Goal: Information Seeking & Learning: Compare options

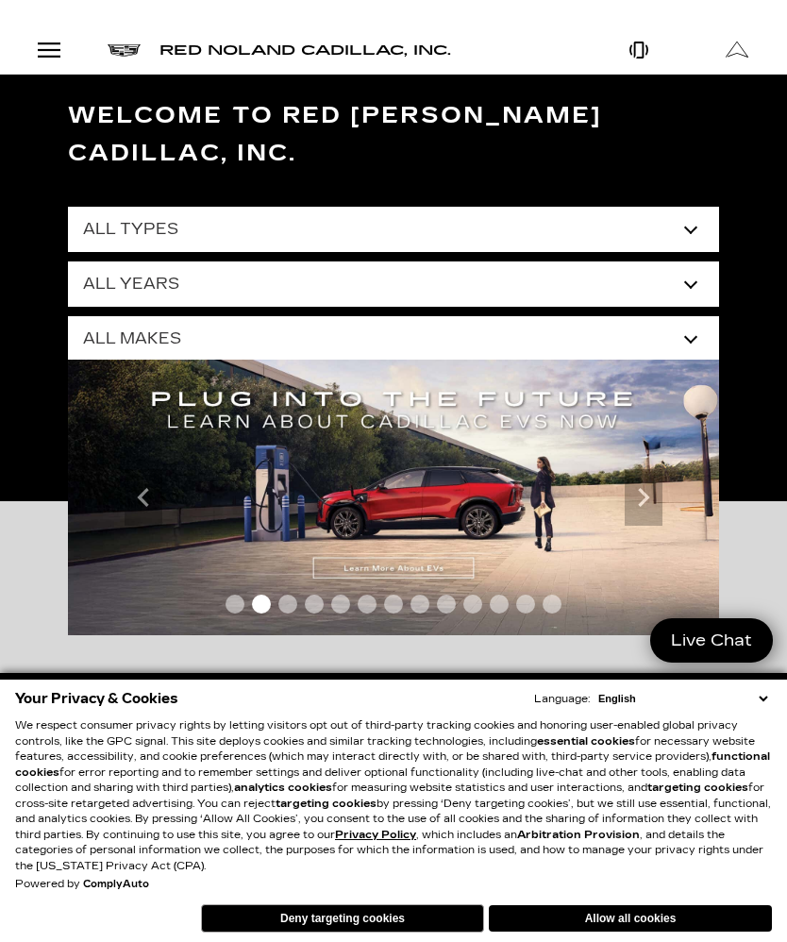
click at [51, 54] on div "Open Menu Modal" at bounding box center [49, 50] width 32 height 23
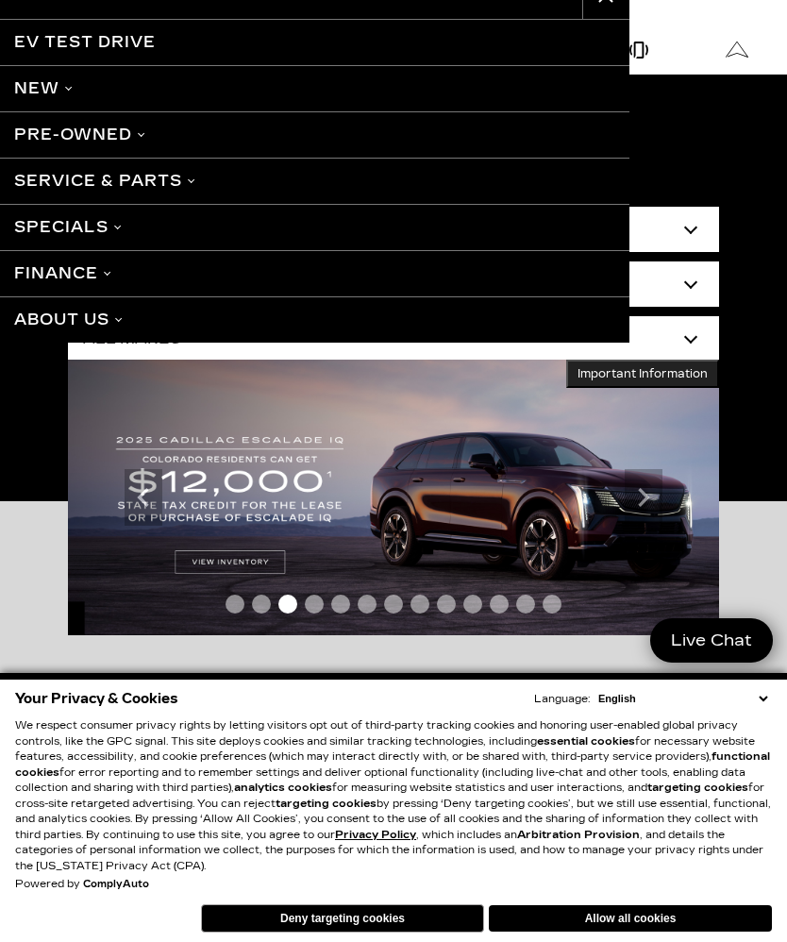
click at [127, 141] on link "Pre-Owned" at bounding box center [314, 134] width 629 height 46
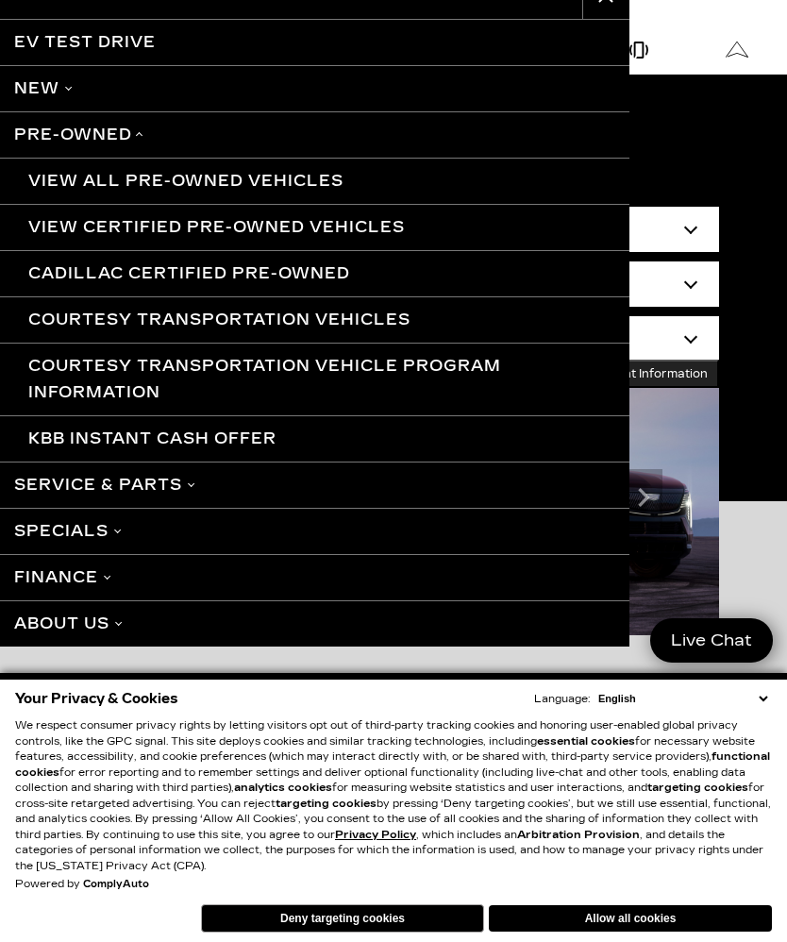
click at [123, 134] on link "Pre-Owned" at bounding box center [314, 134] width 629 height 46
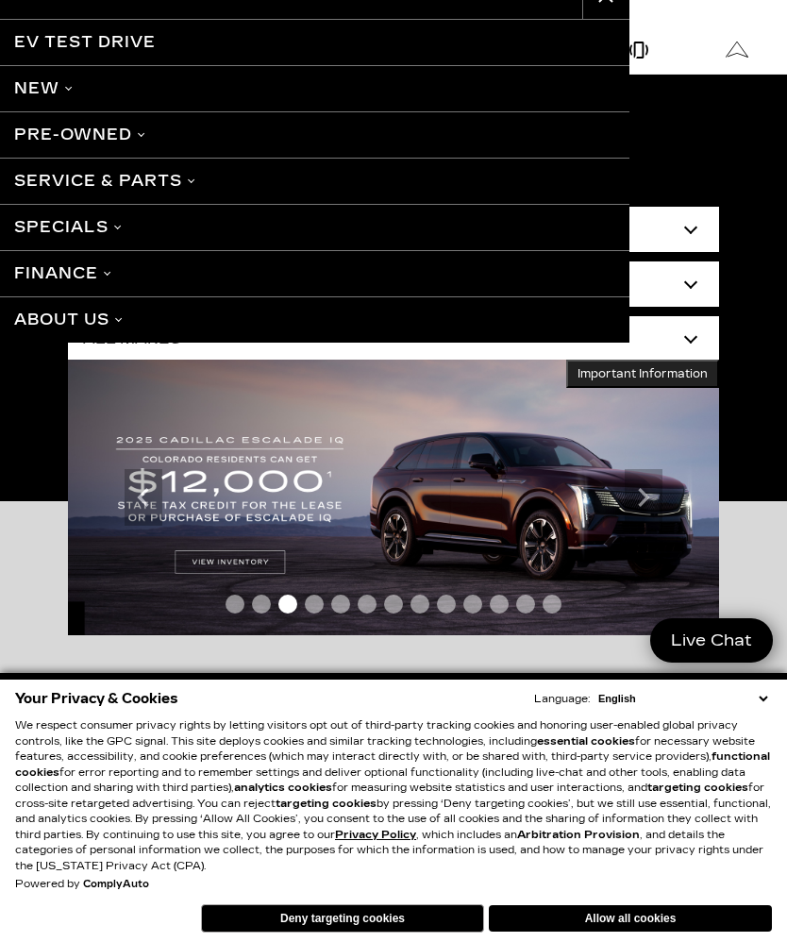
click at [116, 139] on link "Pre-Owned" at bounding box center [314, 134] width 629 height 46
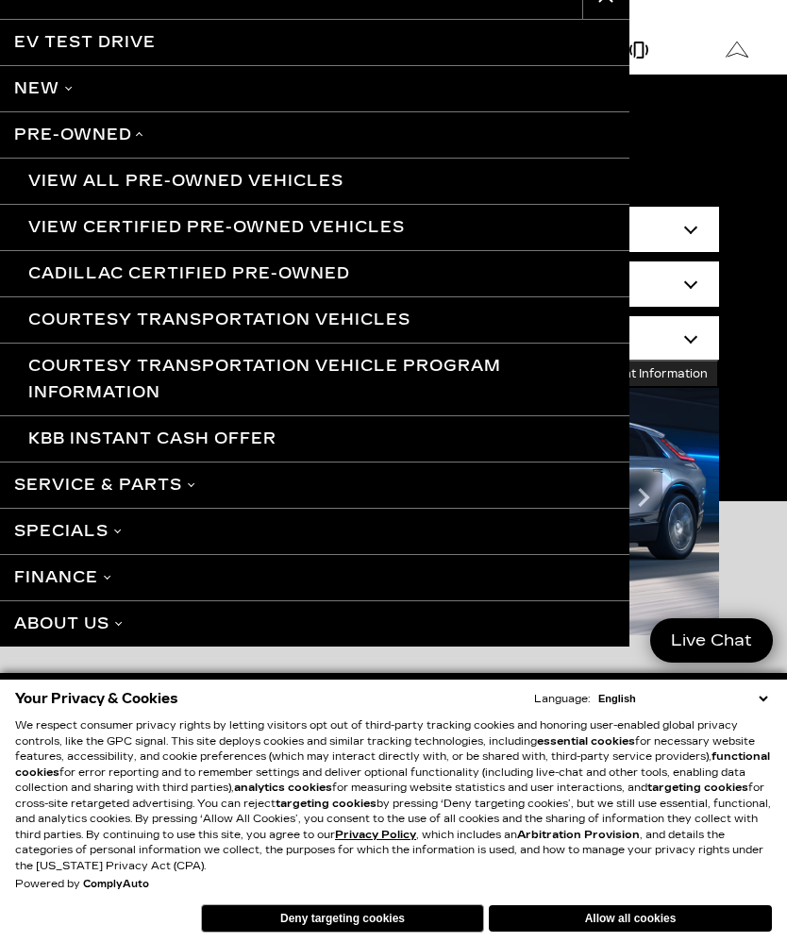
click at [279, 176] on link "View All Pre-Owned Vehicles" at bounding box center [314, 181] width 629 height 46
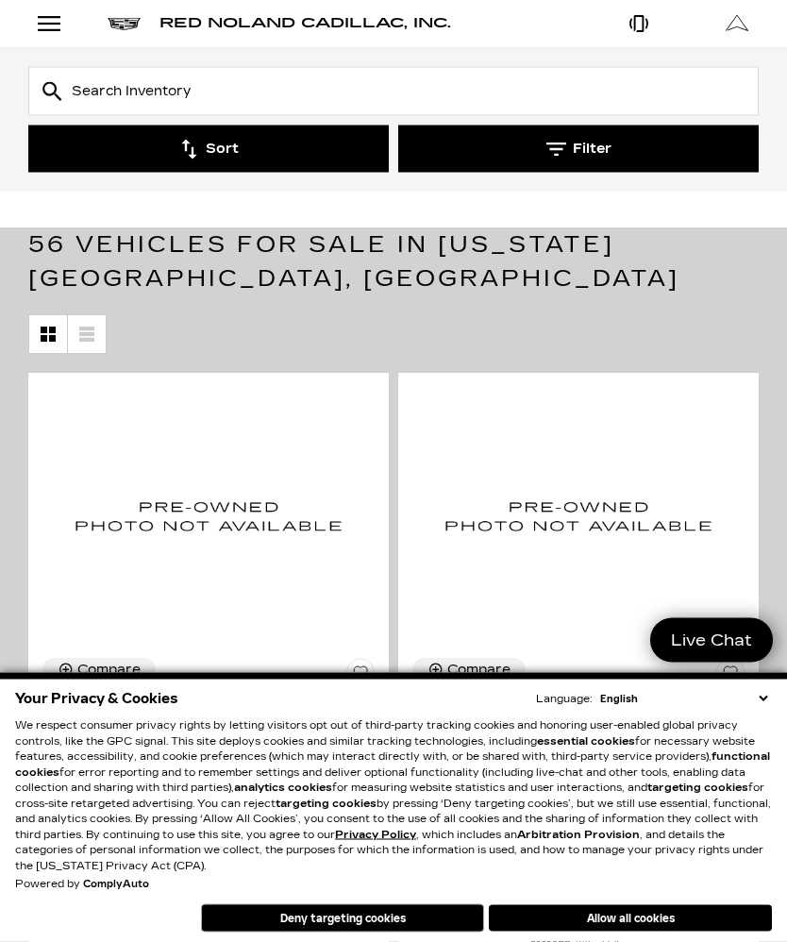
scroll to position [100, 0]
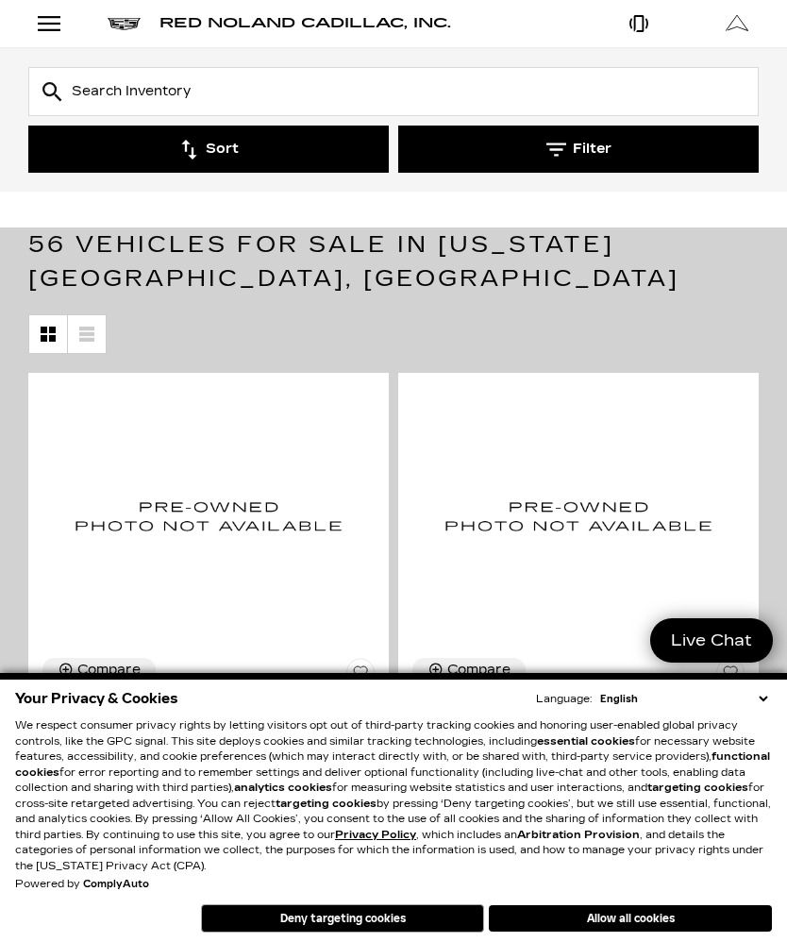
click at [415, 932] on button "Deny targeting cookies" at bounding box center [342, 918] width 283 height 28
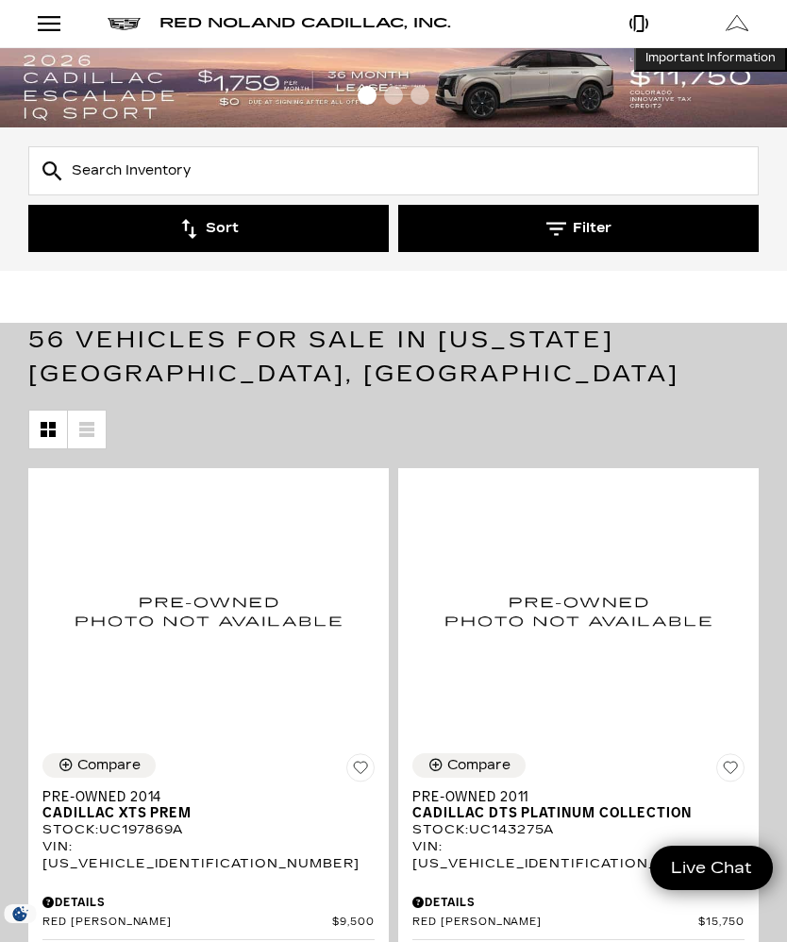
scroll to position [0, 0]
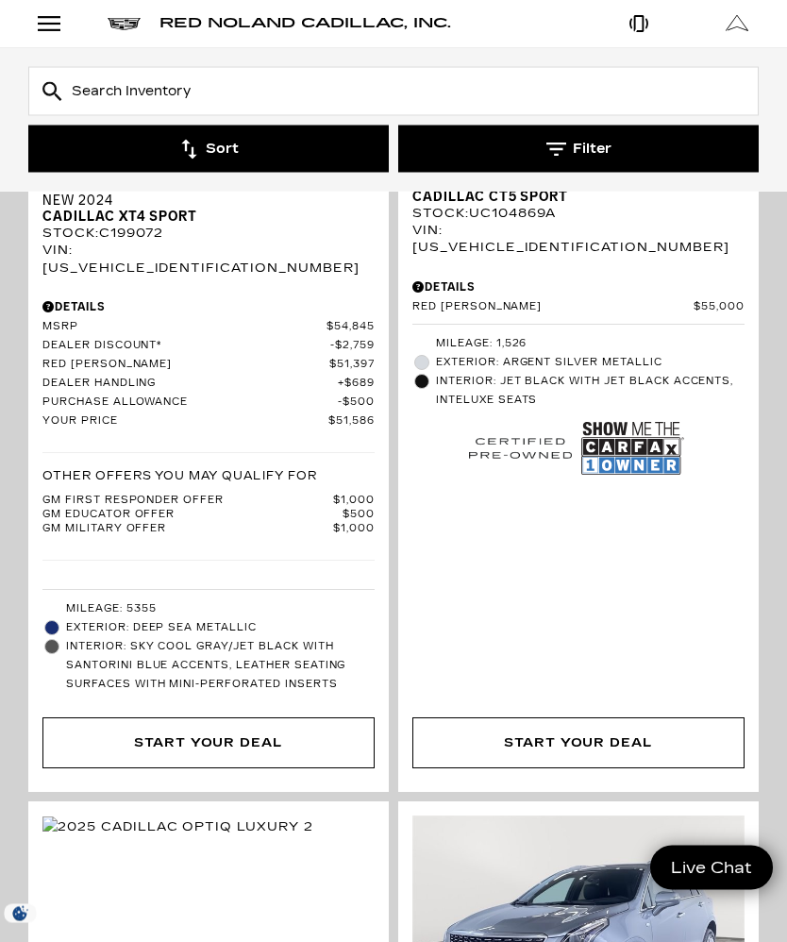
scroll to position [5587, 0]
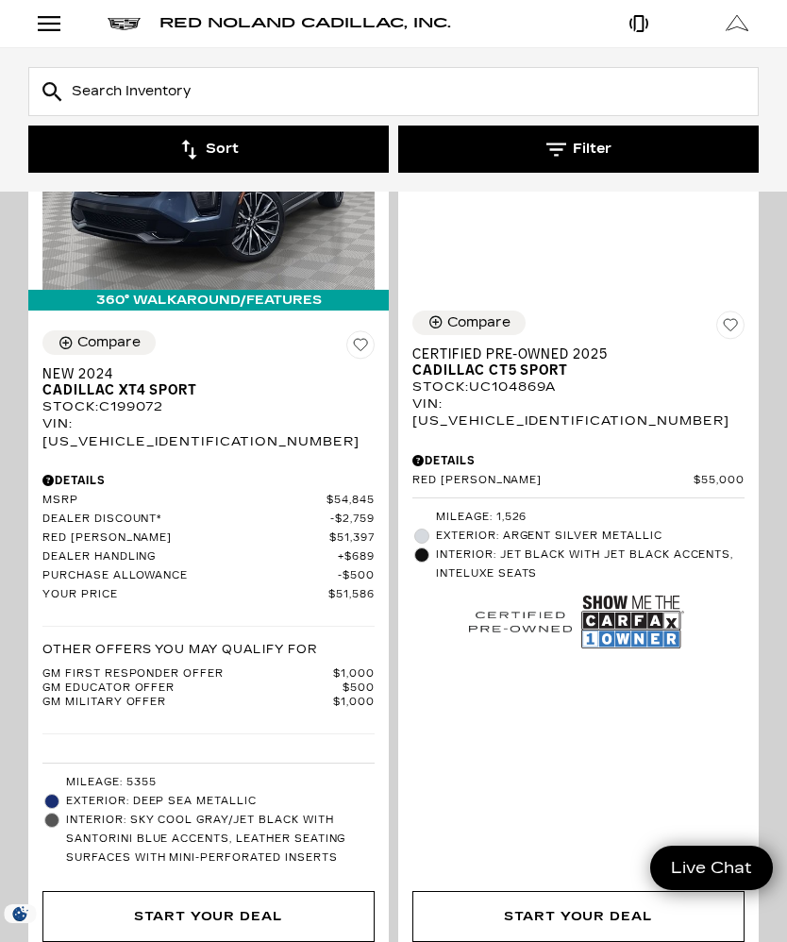
click at [55, 24] on div "Open Menu Modal" at bounding box center [49, 23] width 32 height 23
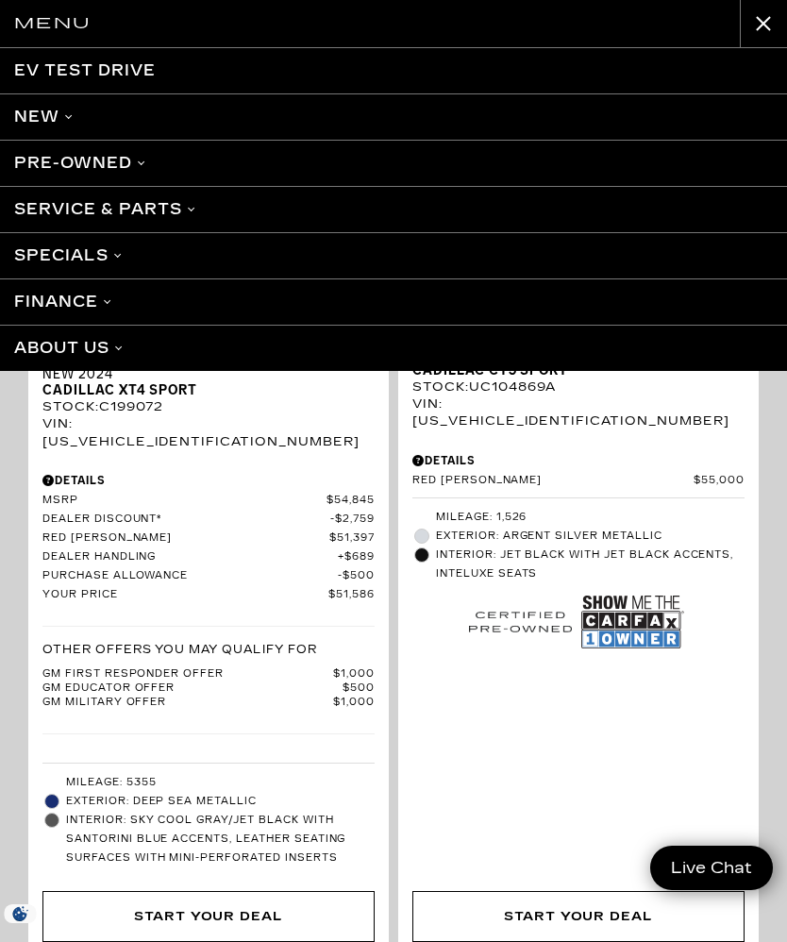
click at [60, 118] on link "New" at bounding box center [393, 116] width 787 height 46
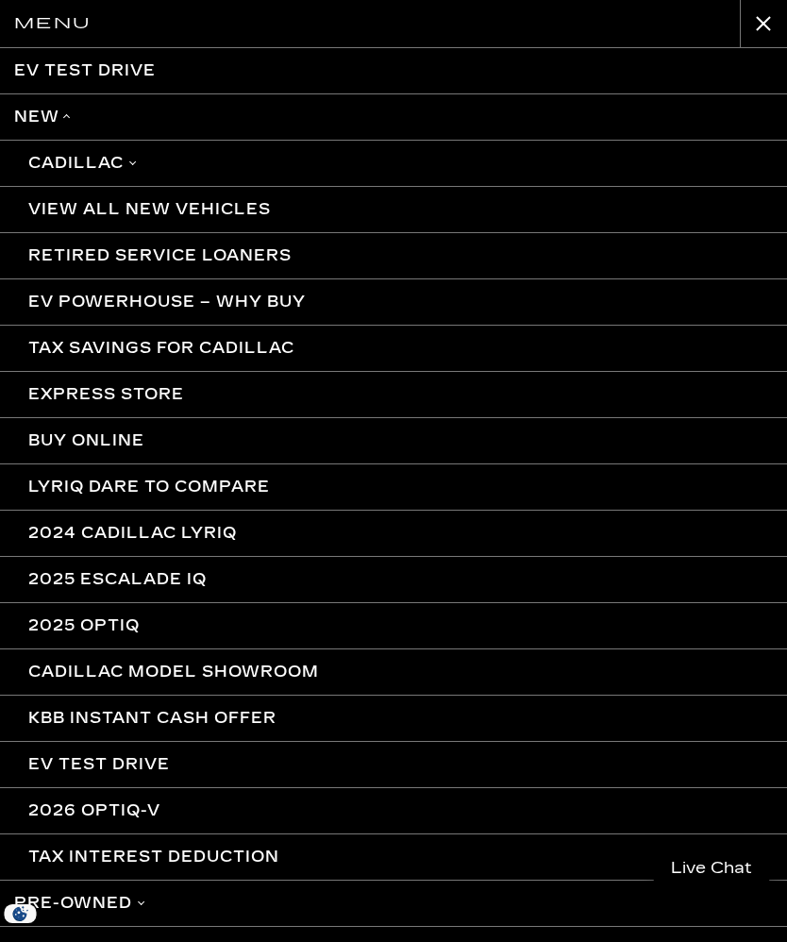
click at [138, 159] on link "Cadillac" at bounding box center [393, 163] width 787 height 46
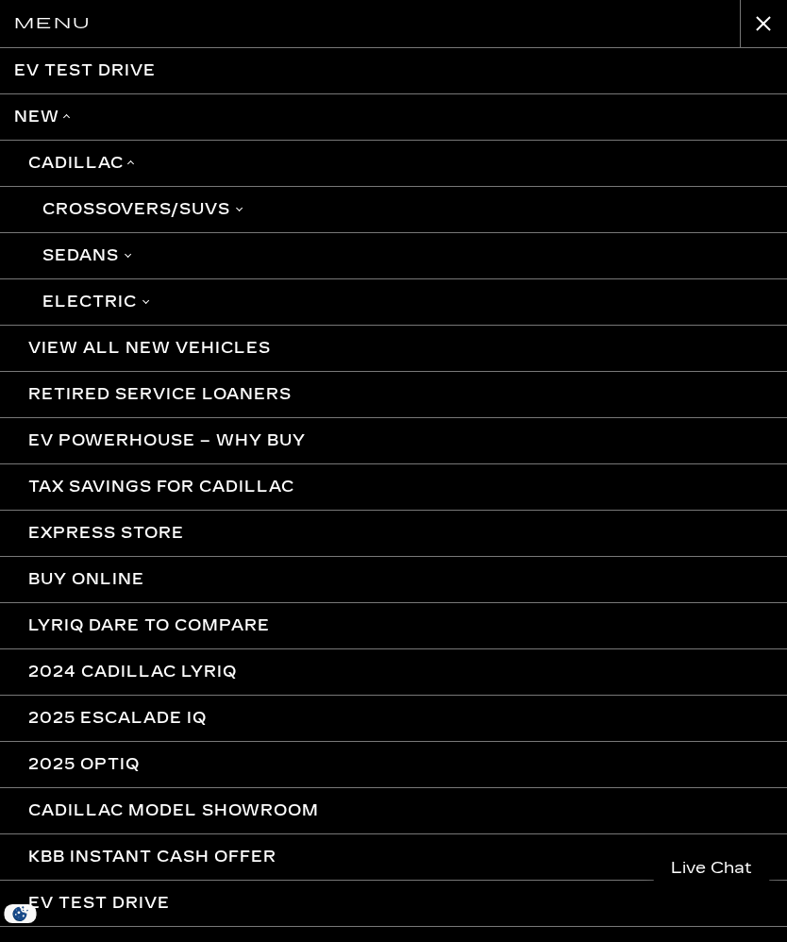
click at [134, 257] on link "Sedans" at bounding box center [393, 255] width 787 height 46
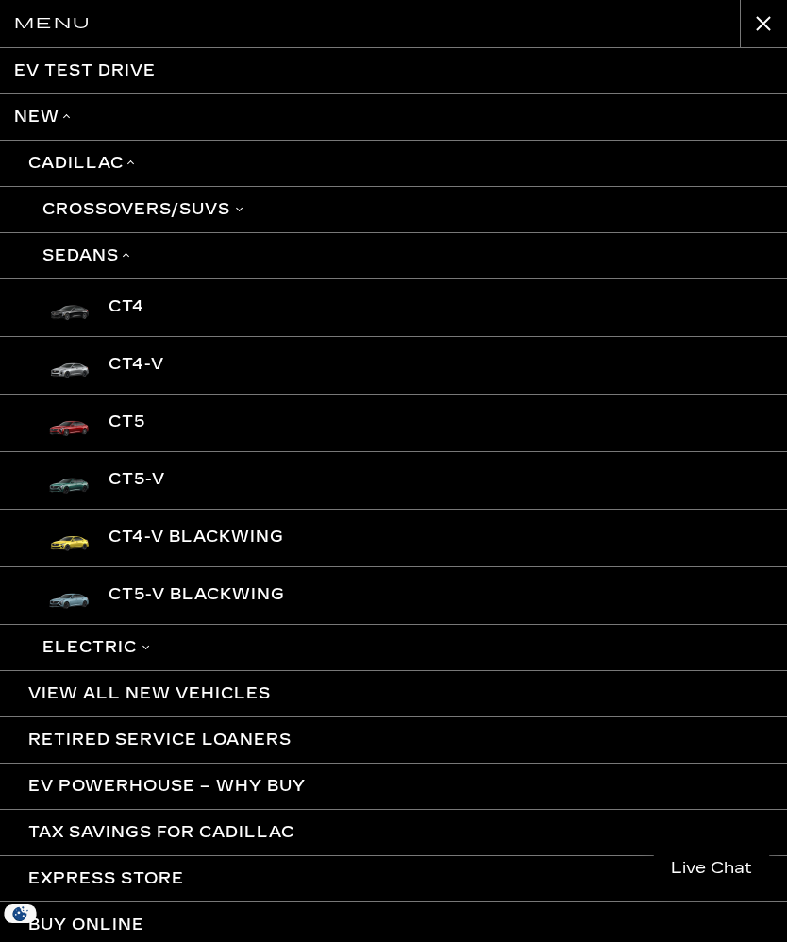
click at [133, 247] on link "Sedans" at bounding box center [393, 255] width 787 height 46
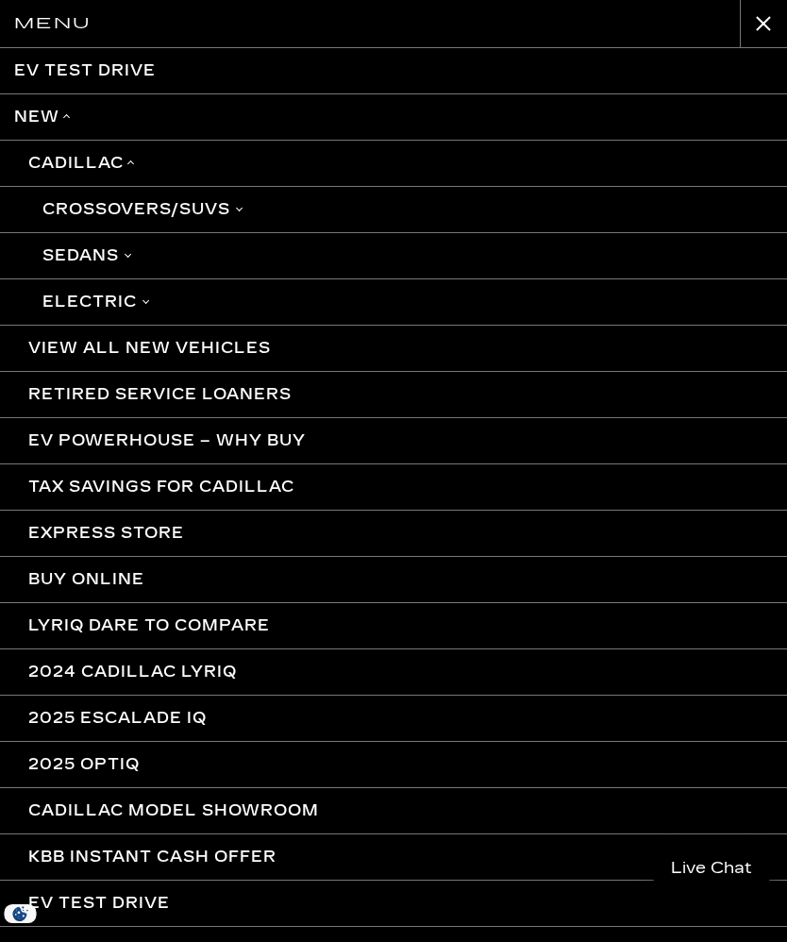
click at [252, 203] on link "Crossovers/SUVs" at bounding box center [393, 209] width 787 height 46
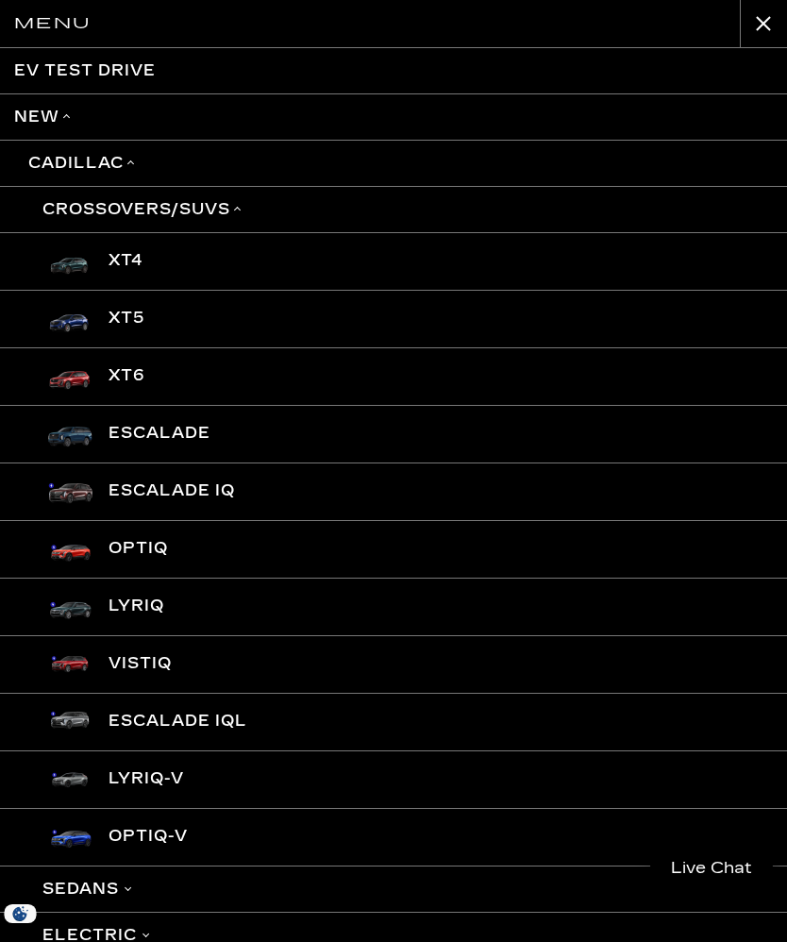
click at [225, 436] on link "Escalade" at bounding box center [393, 434] width 787 height 58
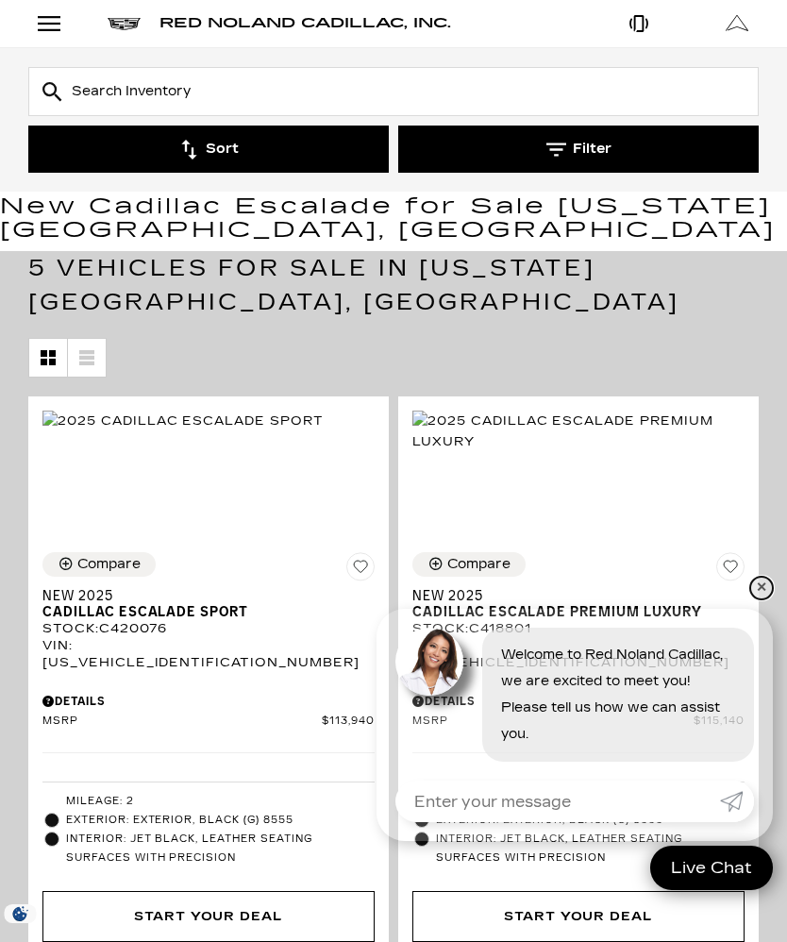
click at [760, 599] on link "✕" at bounding box center [761, 587] width 23 height 23
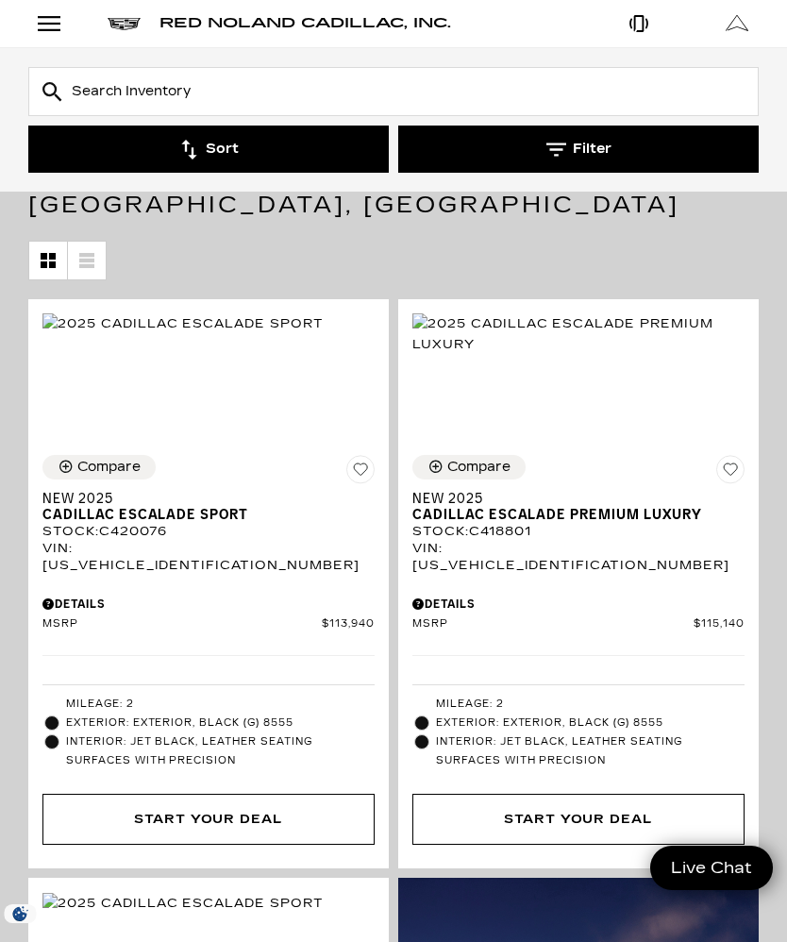
scroll to position [267, 0]
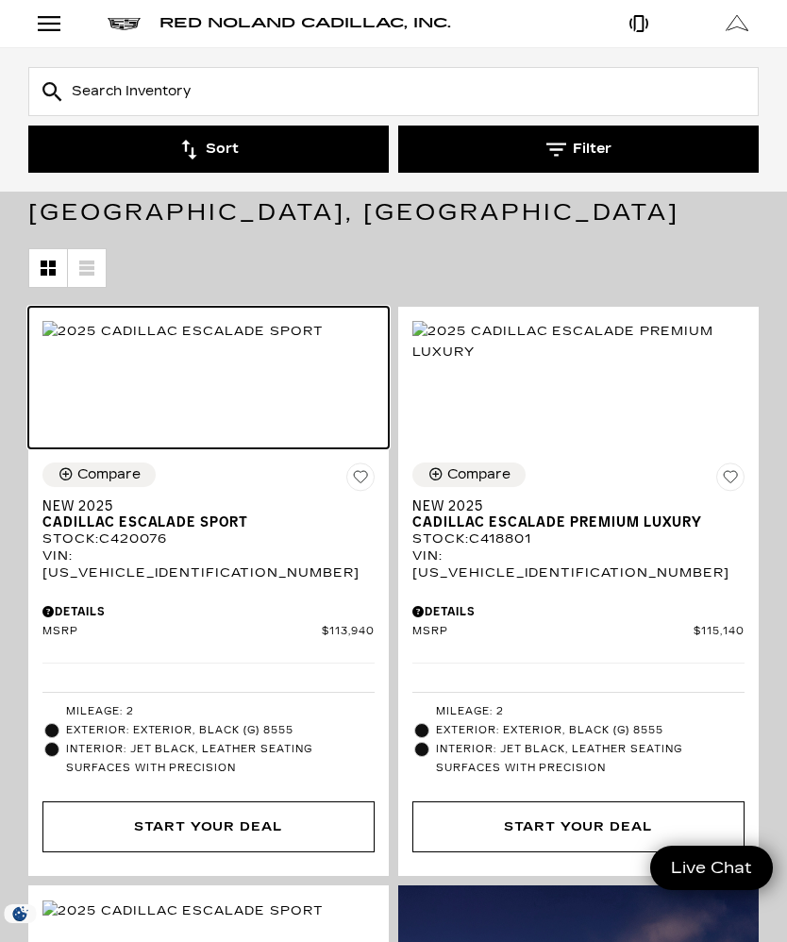
click at [260, 342] on img at bounding box center [182, 331] width 281 height 21
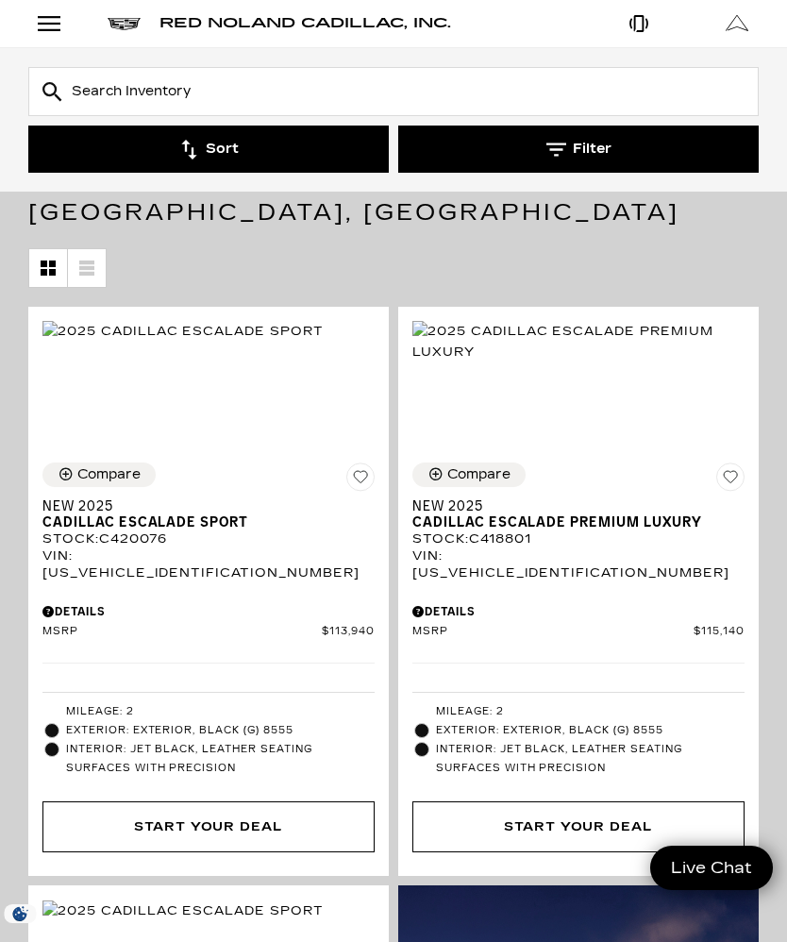
click at [77, 483] on div "Compare" at bounding box center [108, 474] width 63 height 17
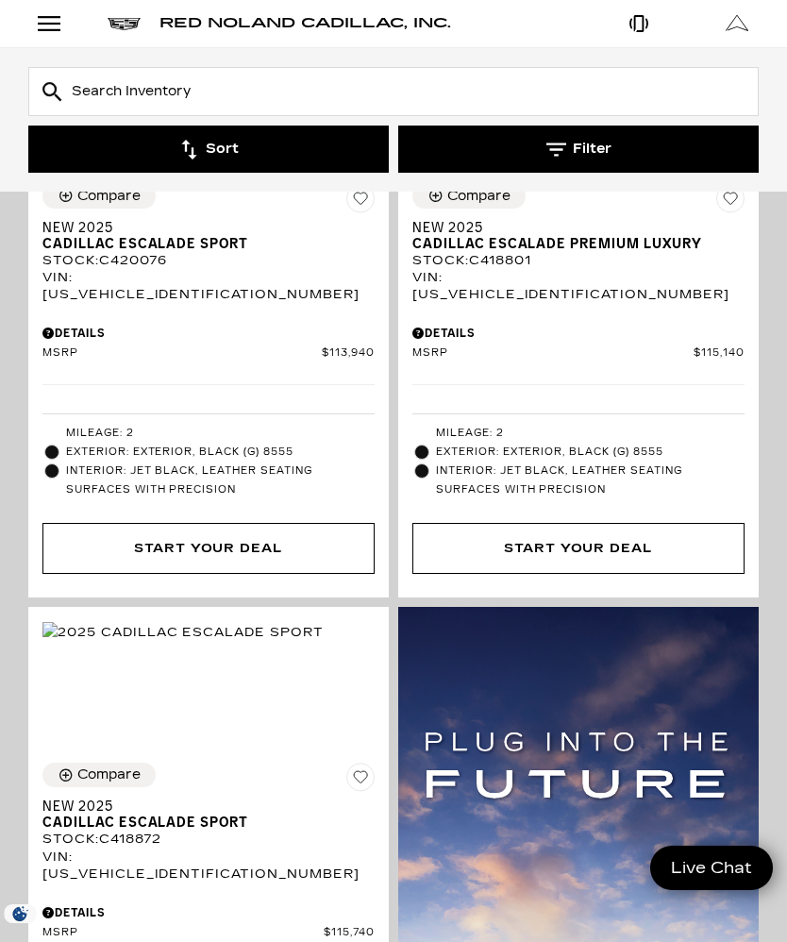
scroll to position [536, 0]
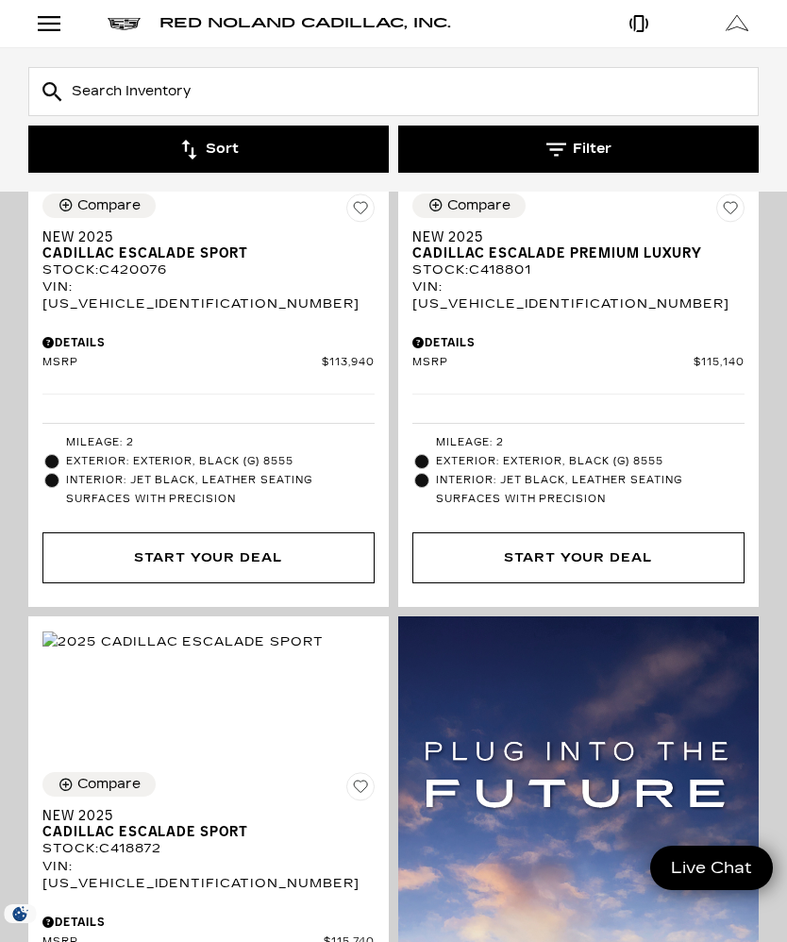
click at [80, 793] on div "Compare" at bounding box center [108, 784] width 63 height 17
click at [74, 213] on div "Compare Vehicle" at bounding box center [68, 205] width 20 height 16
click at [459, 214] on div "Compare" at bounding box center [478, 205] width 63 height 17
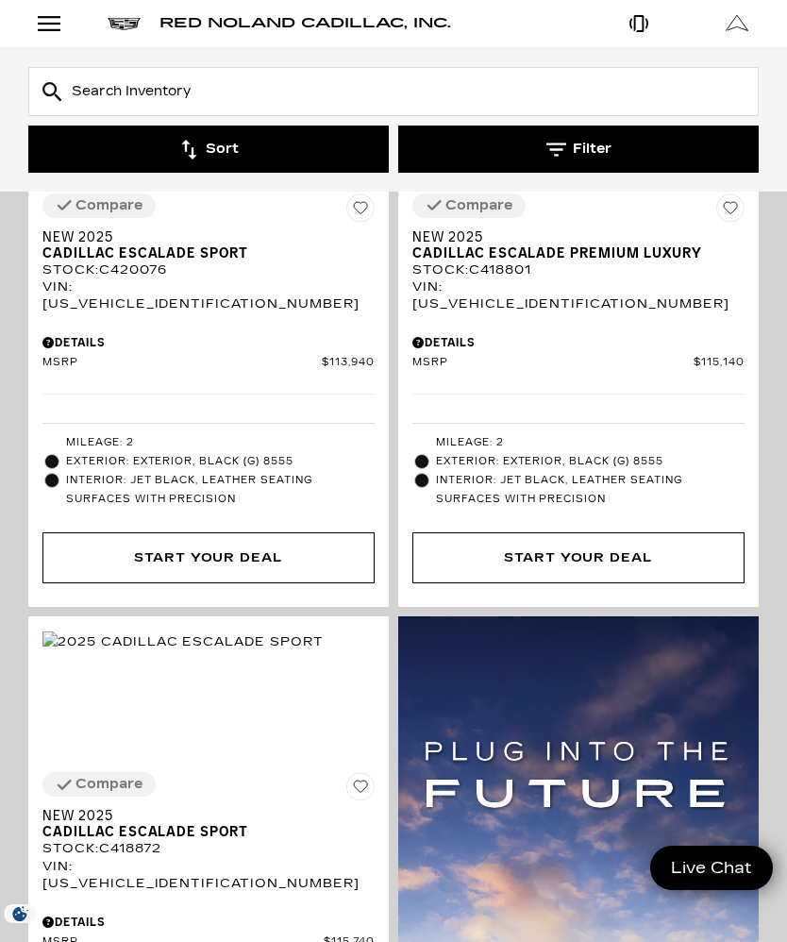
click at [764, 73] on div "Sort Filter" at bounding box center [393, 119] width 787 height 143
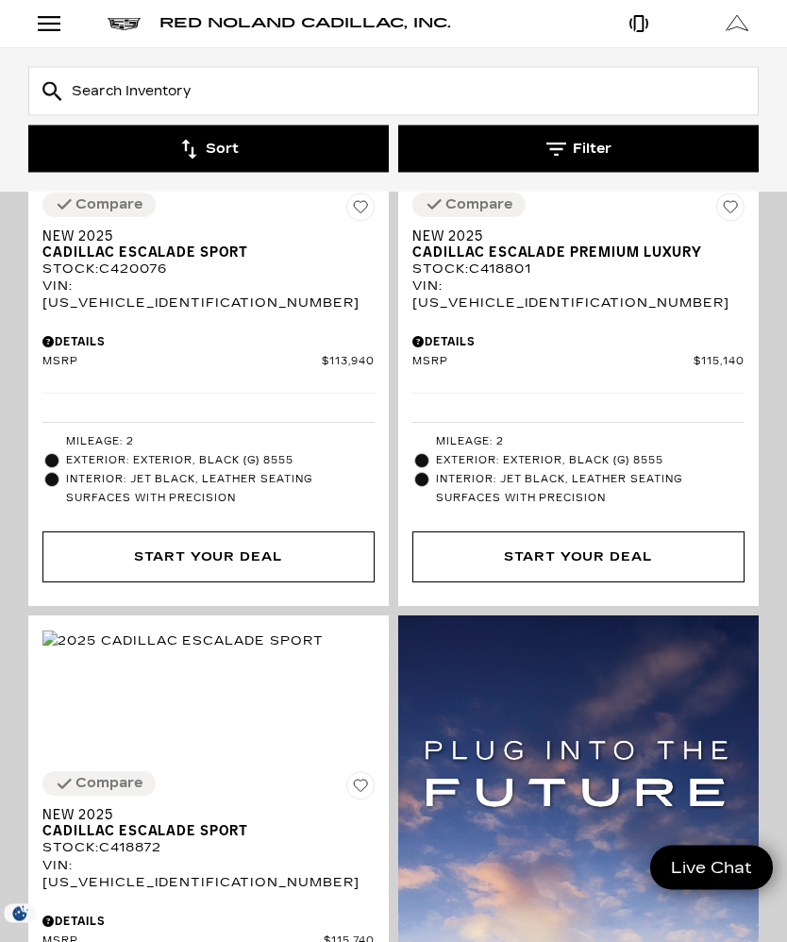
scroll to position [545, 0]
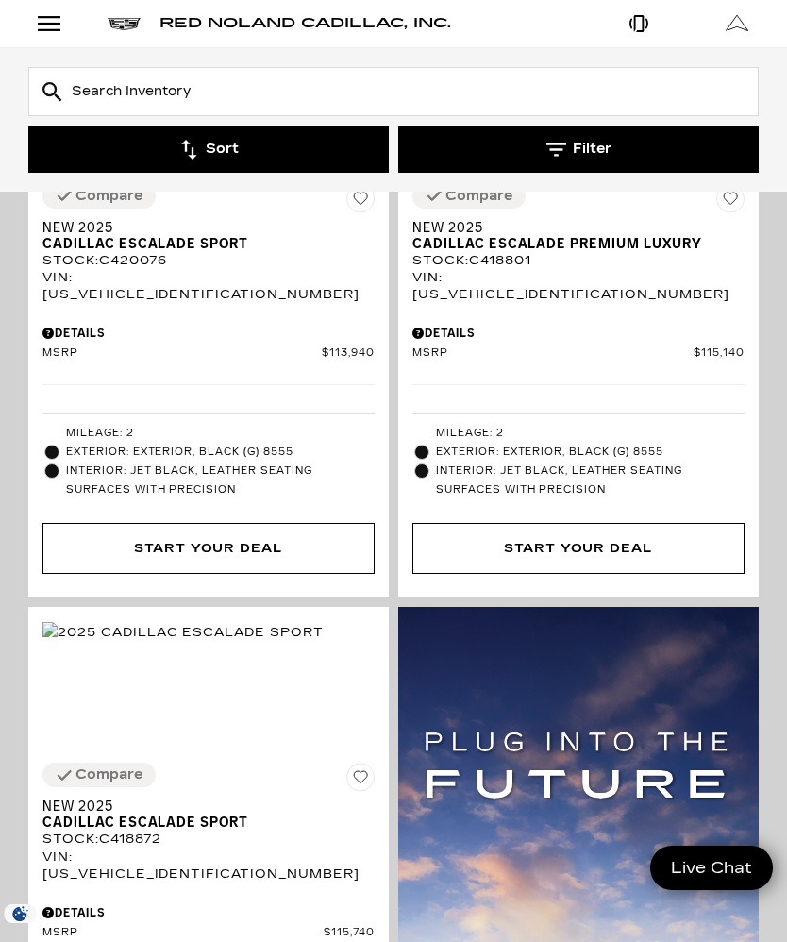
click at [76, 783] on div "Compare" at bounding box center [108, 774] width 67 height 17
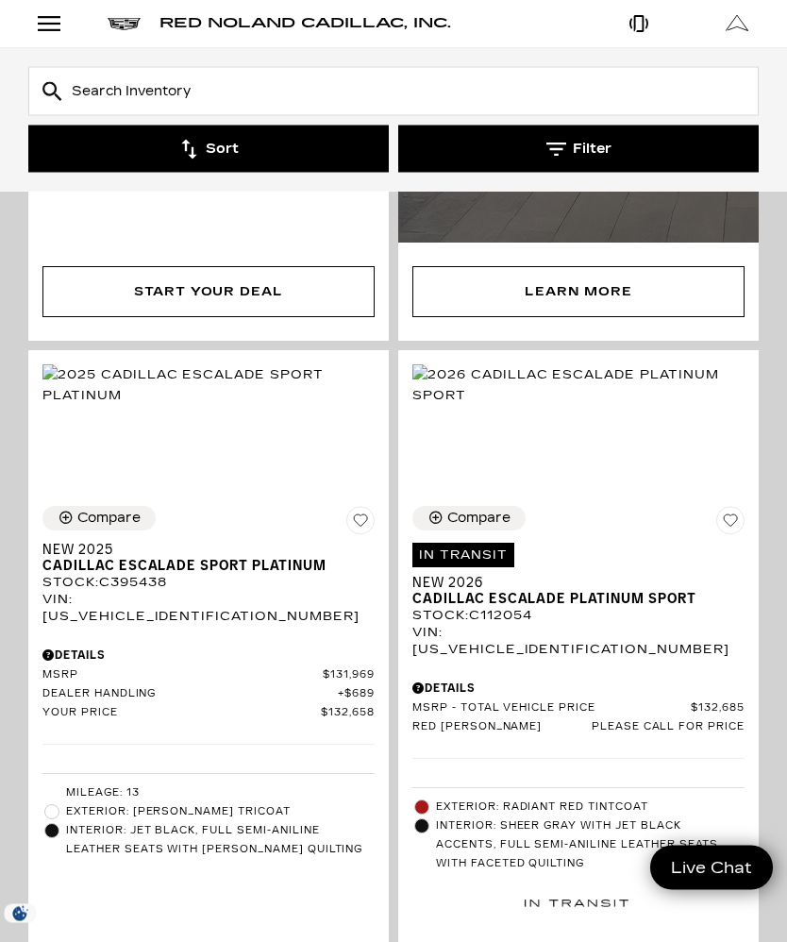
scroll to position [1734, 0]
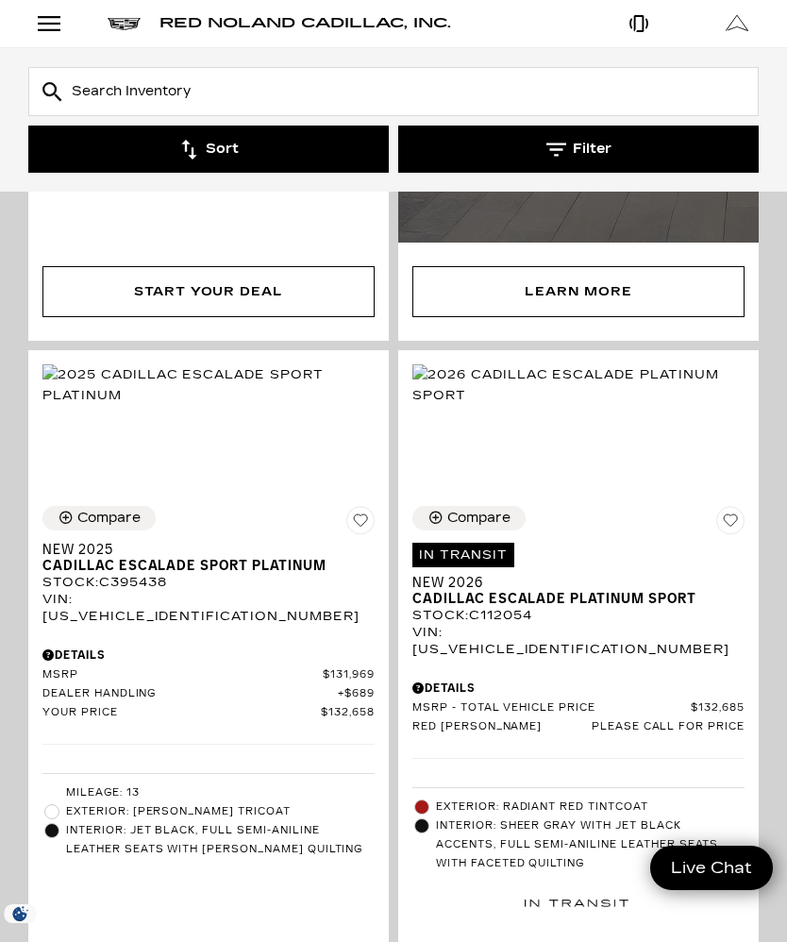
click at [83, 526] on div "Compare" at bounding box center [108, 517] width 63 height 17
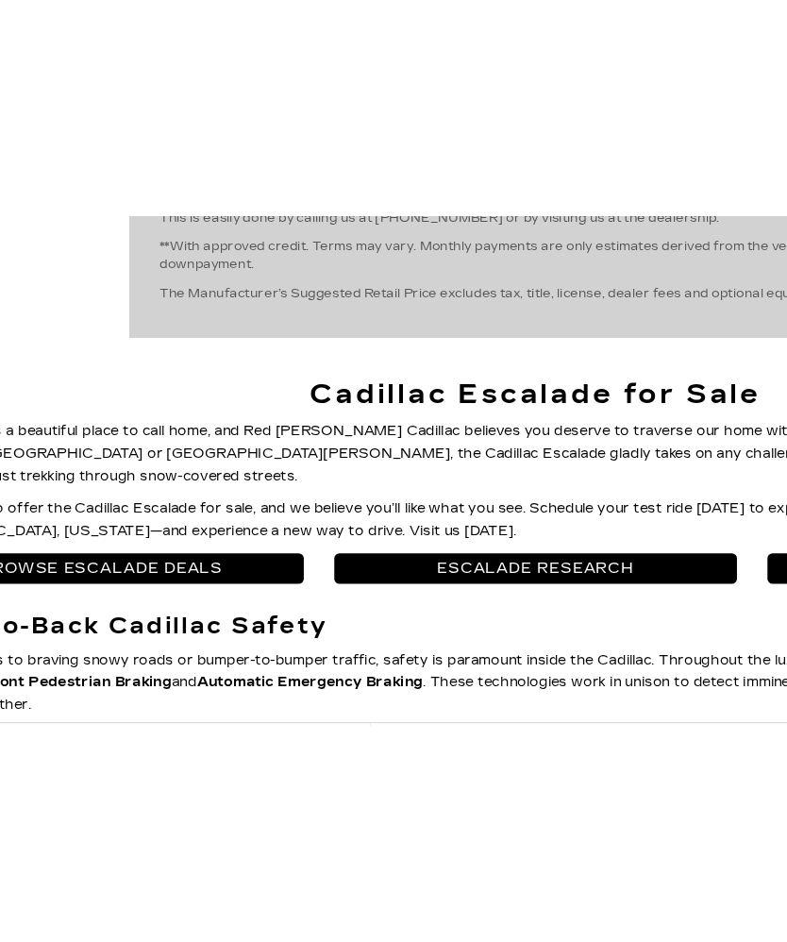
scroll to position [1922, 0]
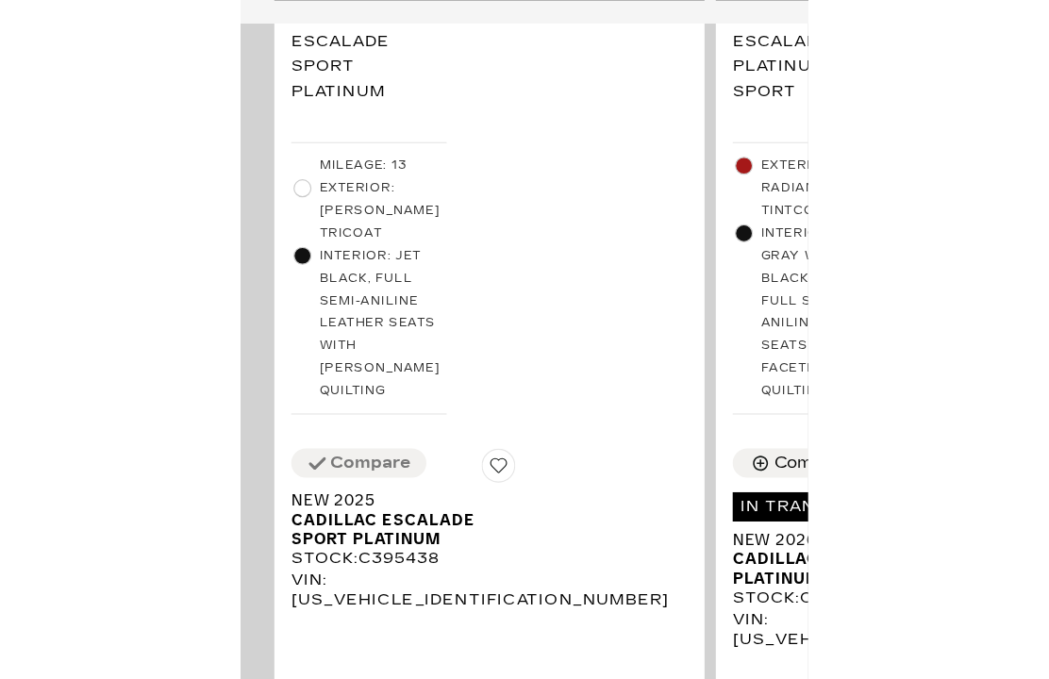
scroll to position [1996, 0]
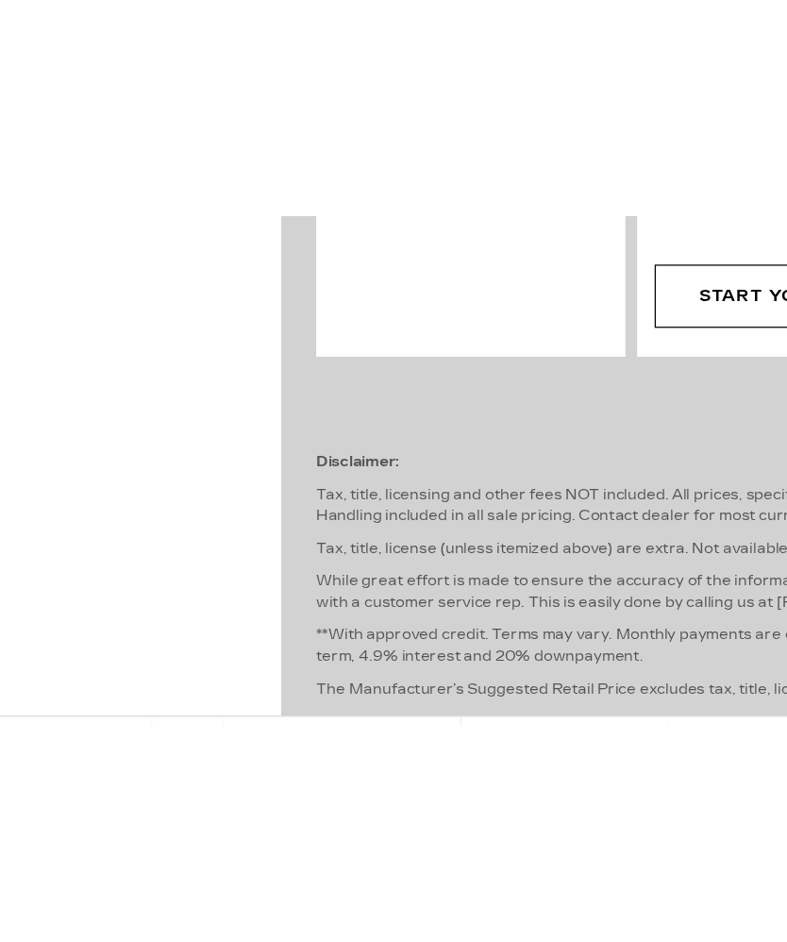
scroll to position [1995, 0]
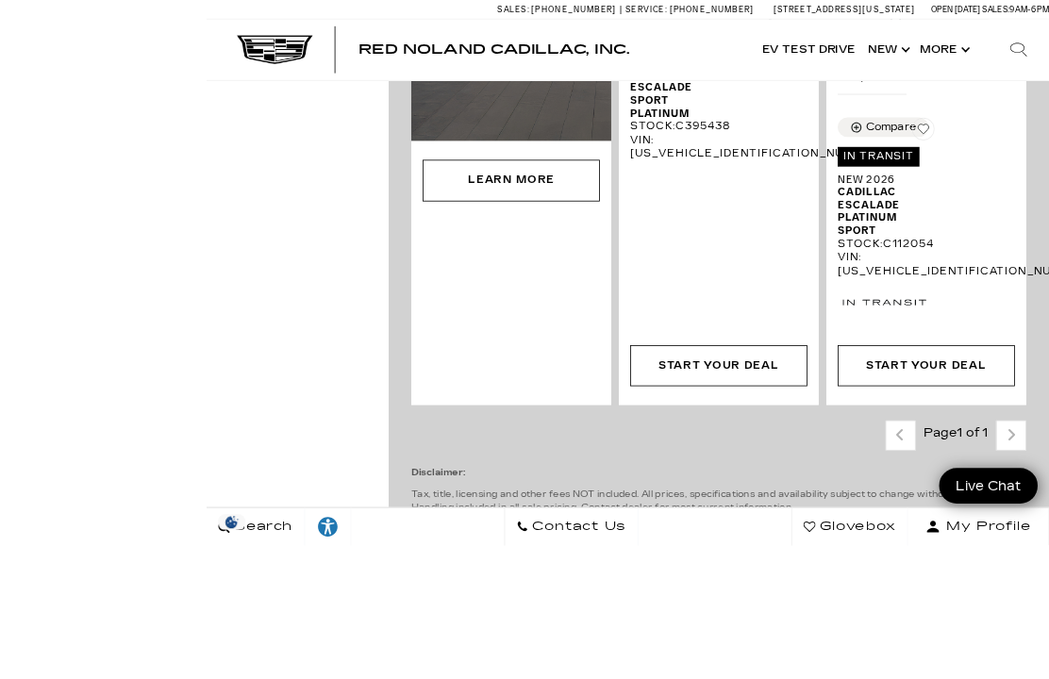
scroll to position [2017, 0]
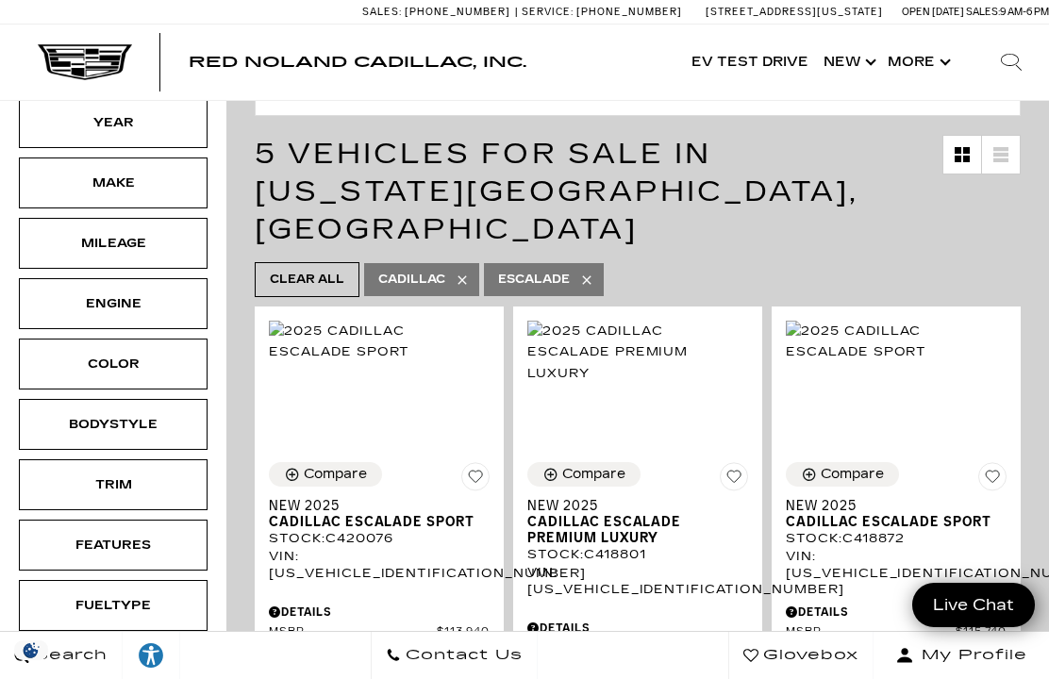
scroll to position [292, 0]
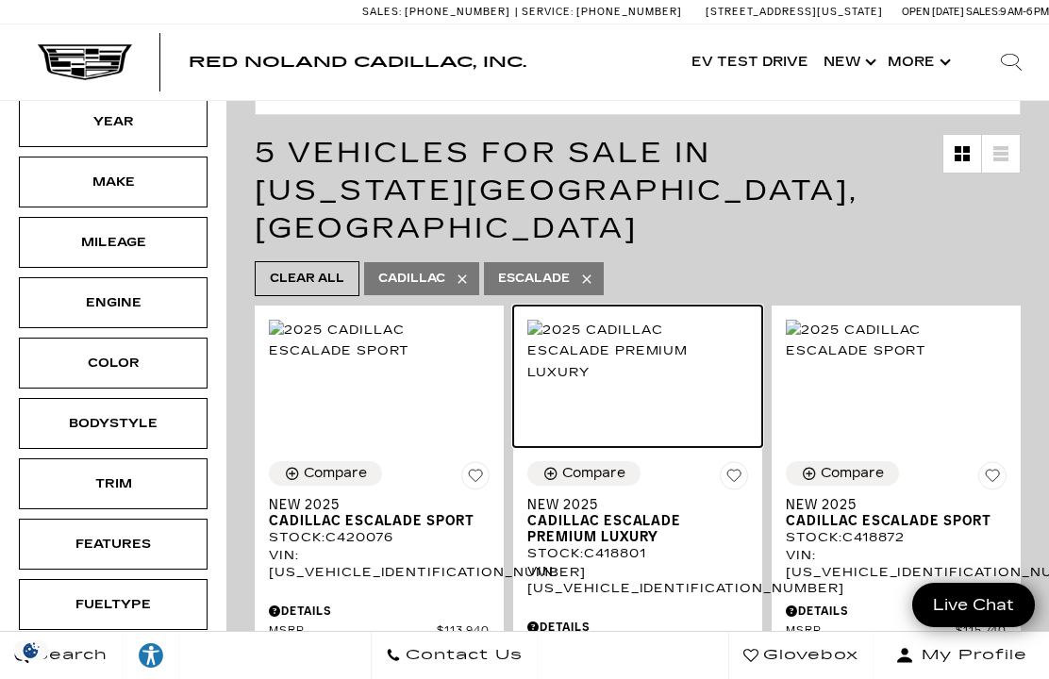
click at [635, 336] on img at bounding box center [637, 351] width 221 height 62
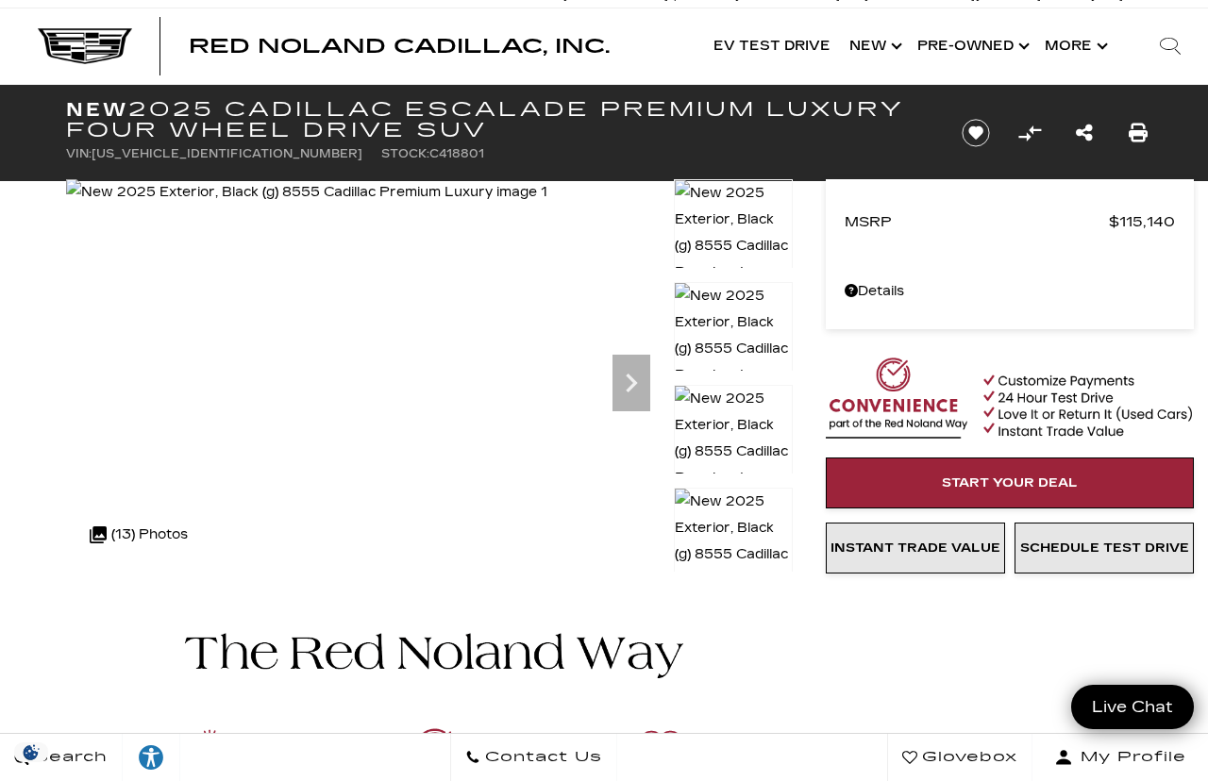
scroll to position [16, 0]
click at [112, 537] on div ".cls-1, .cls-3 { fill: #c50033; } .cls-1 { clip-rule: evenodd; } .cls-2 { clip-…" at bounding box center [138, 534] width 117 height 45
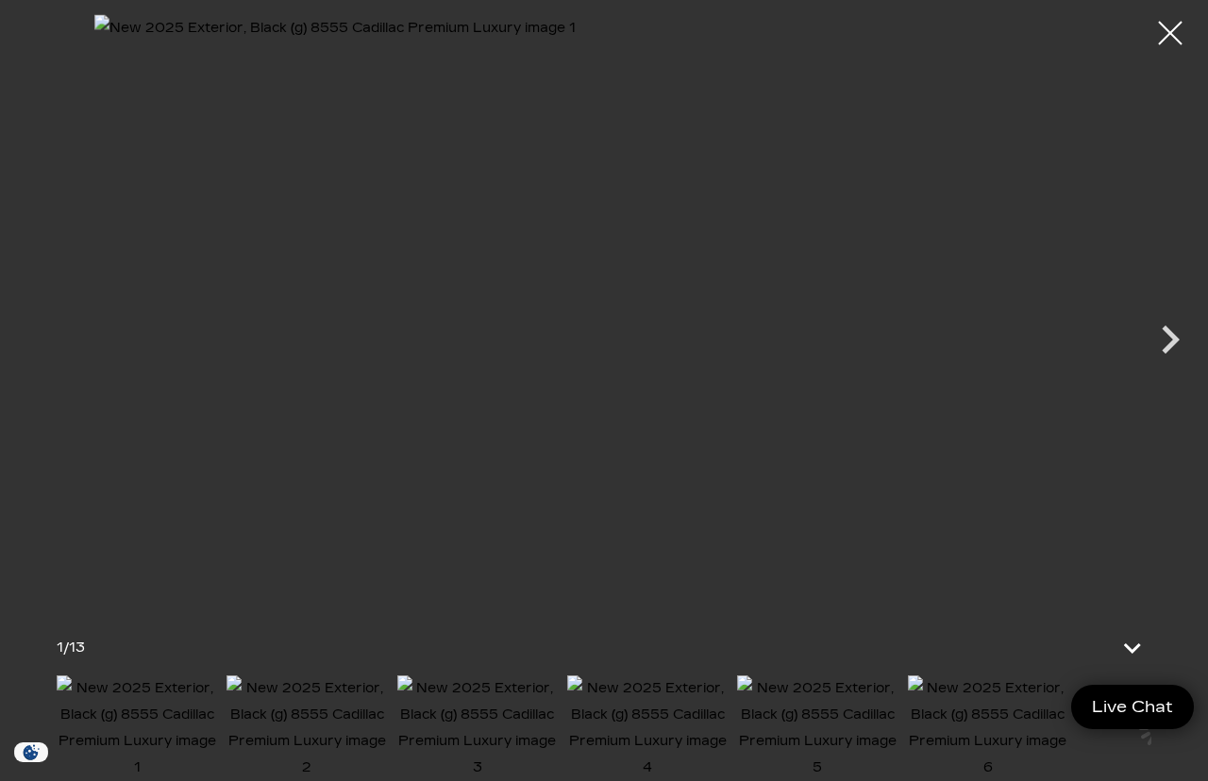
scroll to position [0, 0]
click at [1166, 351] on icon "Next" at bounding box center [1170, 340] width 18 height 28
click at [1191, 339] on icon "Next" at bounding box center [1170, 339] width 57 height 57
click at [1172, 344] on icon "Next" at bounding box center [1170, 340] width 18 height 28
click at [1174, 341] on icon "Next" at bounding box center [1170, 340] width 18 height 28
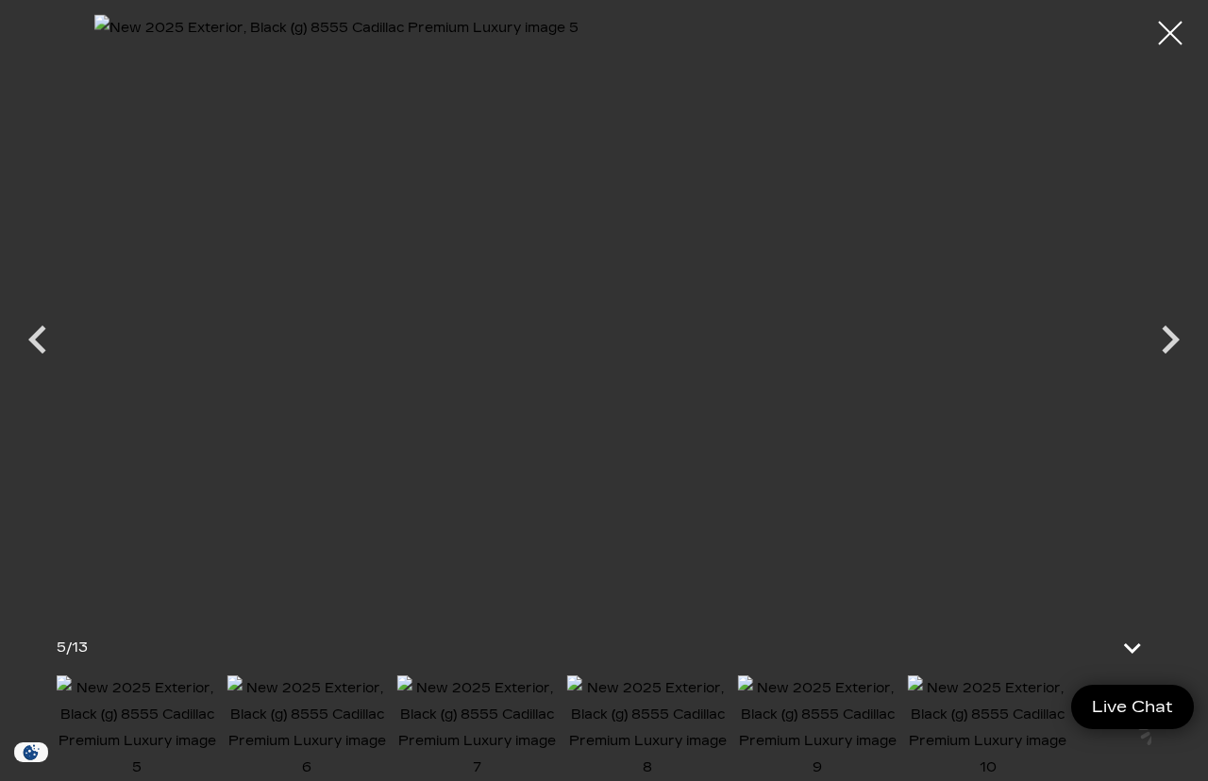
click at [1170, 344] on icon "Next" at bounding box center [1170, 340] width 18 height 28
click at [1177, 340] on icon "Next" at bounding box center [1170, 340] width 18 height 28
click at [1177, 341] on icon "Next" at bounding box center [1170, 340] width 18 height 28
click at [1177, 343] on icon "Next" at bounding box center [1170, 339] width 57 height 57
click at [1178, 341] on icon "Next" at bounding box center [1170, 339] width 57 height 57
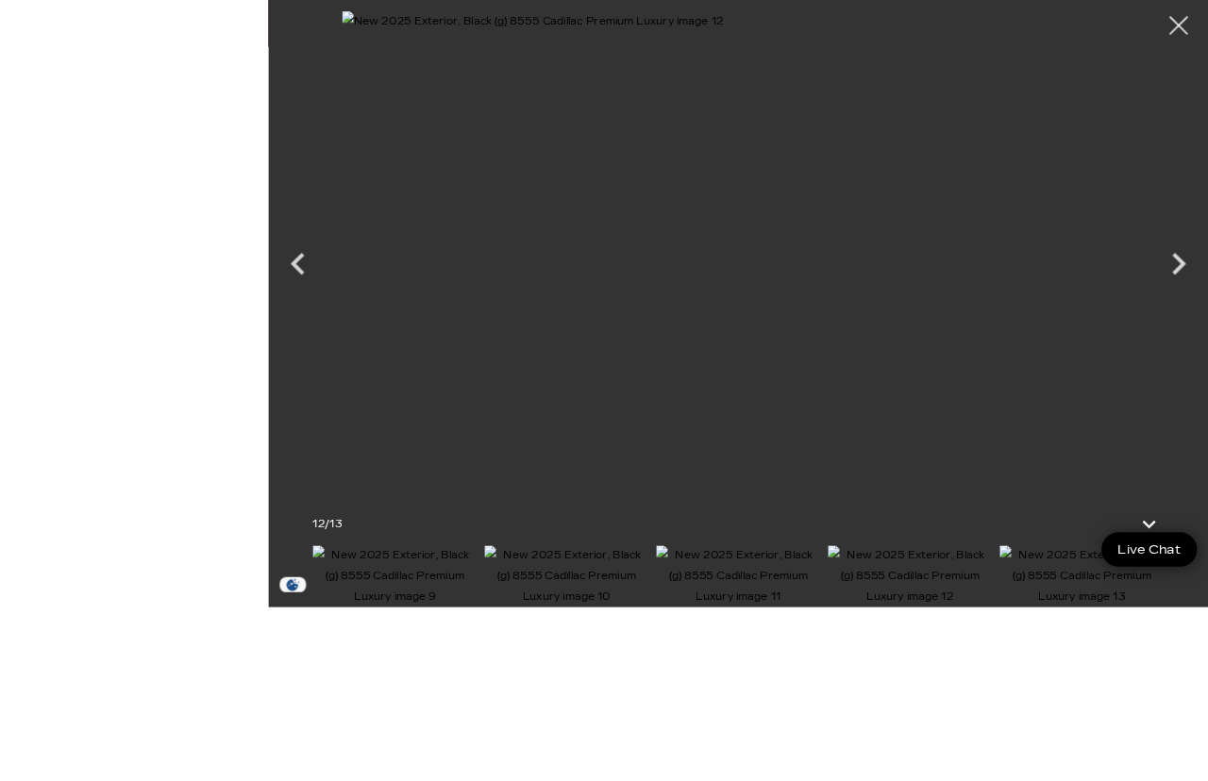
scroll to position [493, 0]
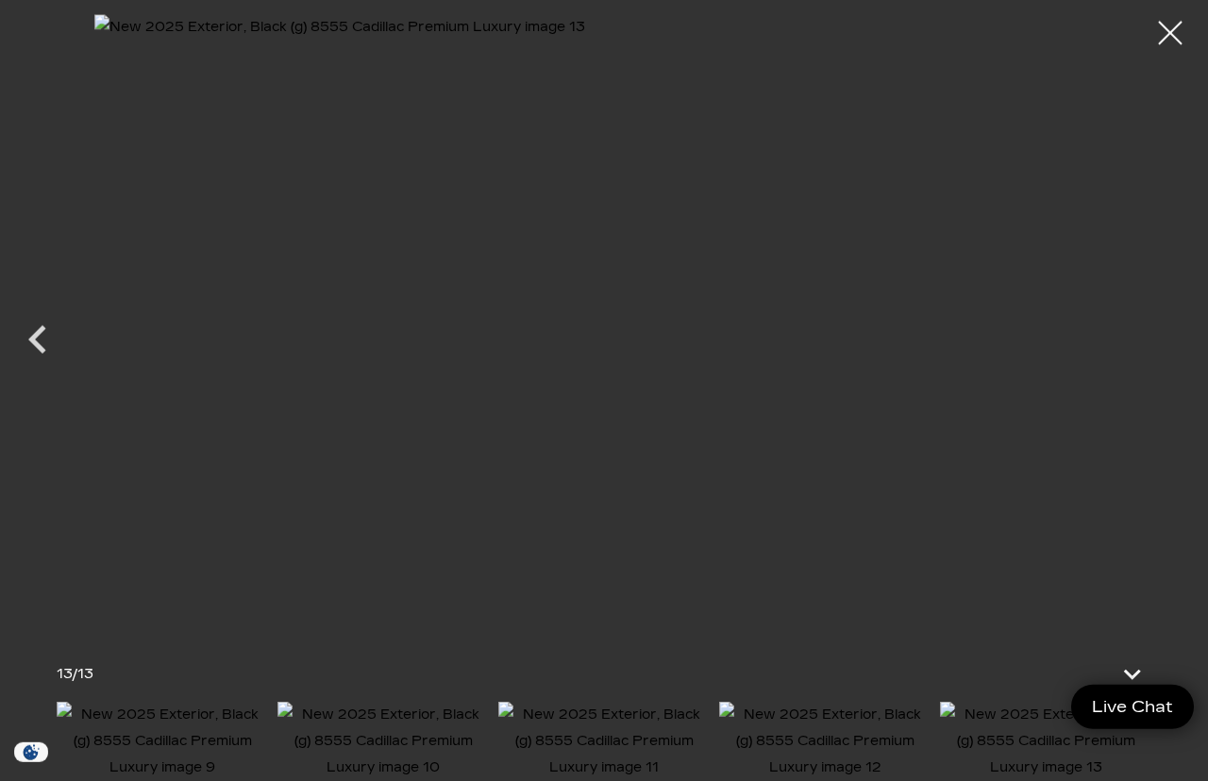
click at [1166, 36] on div at bounding box center [1169, 32] width 47 height 47
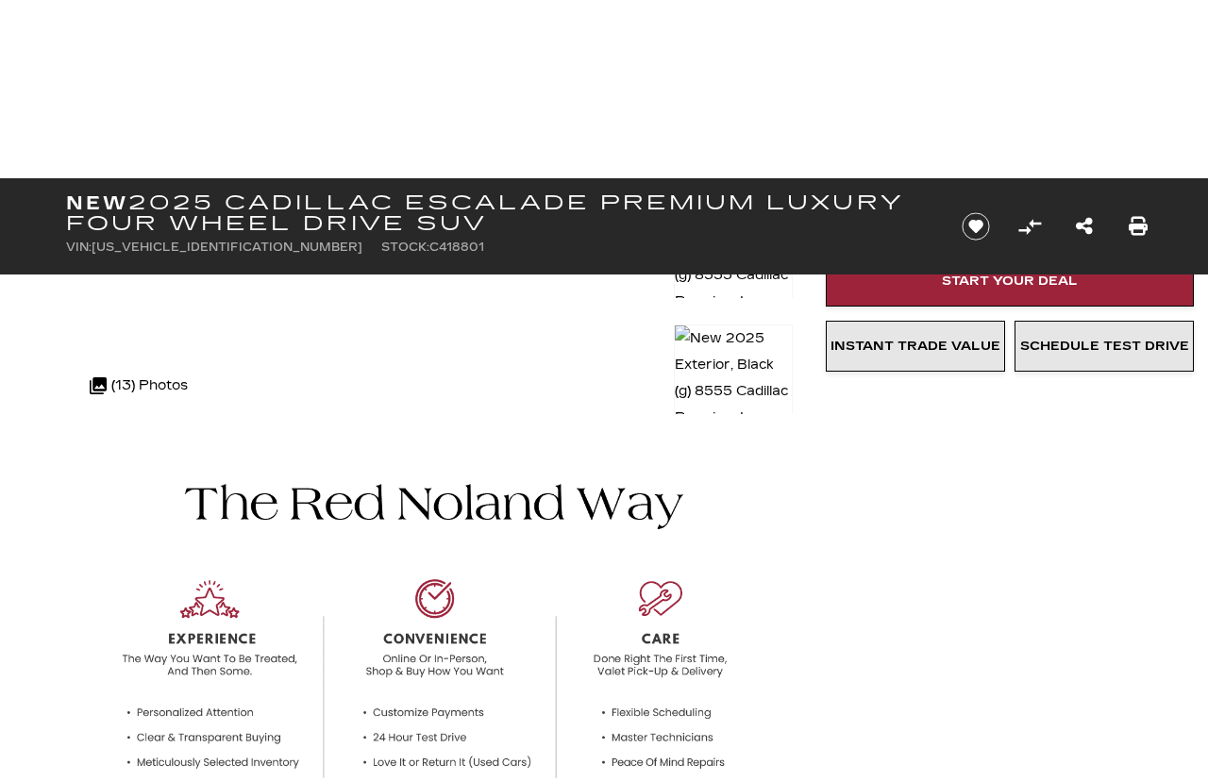
scroll to position [0, 0]
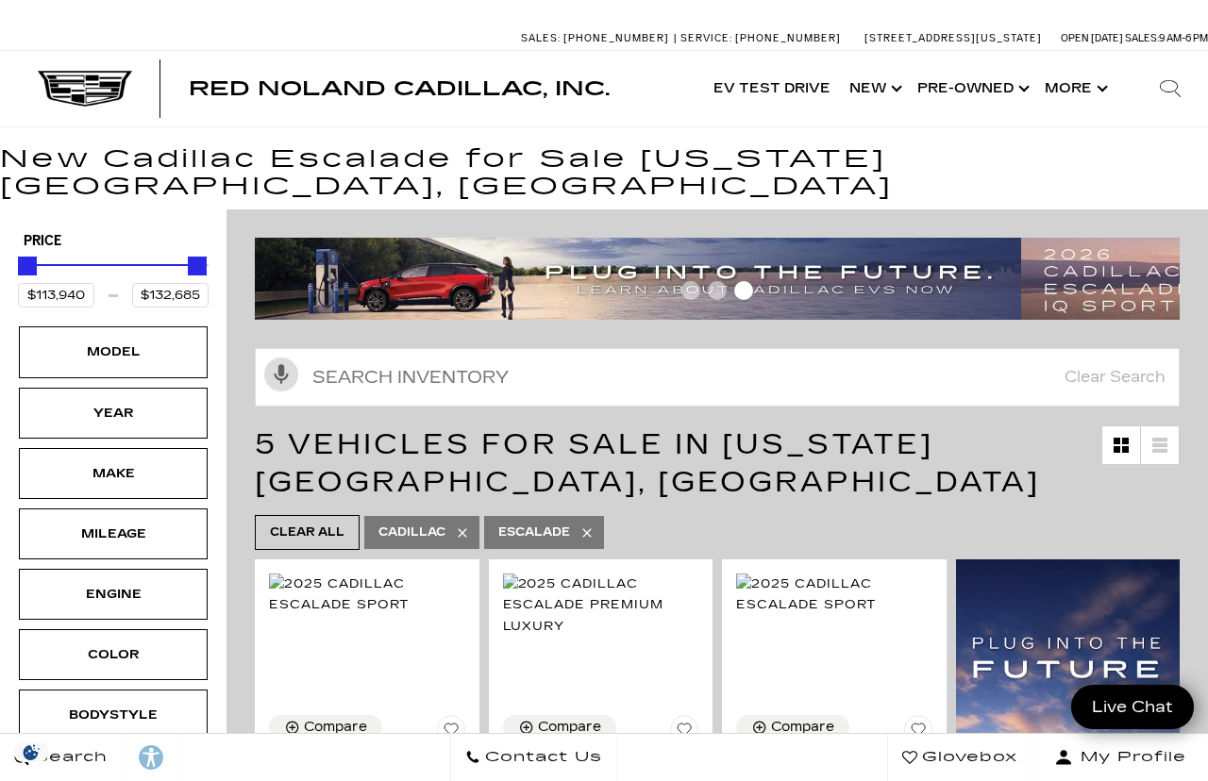
scroll to position [114, 0]
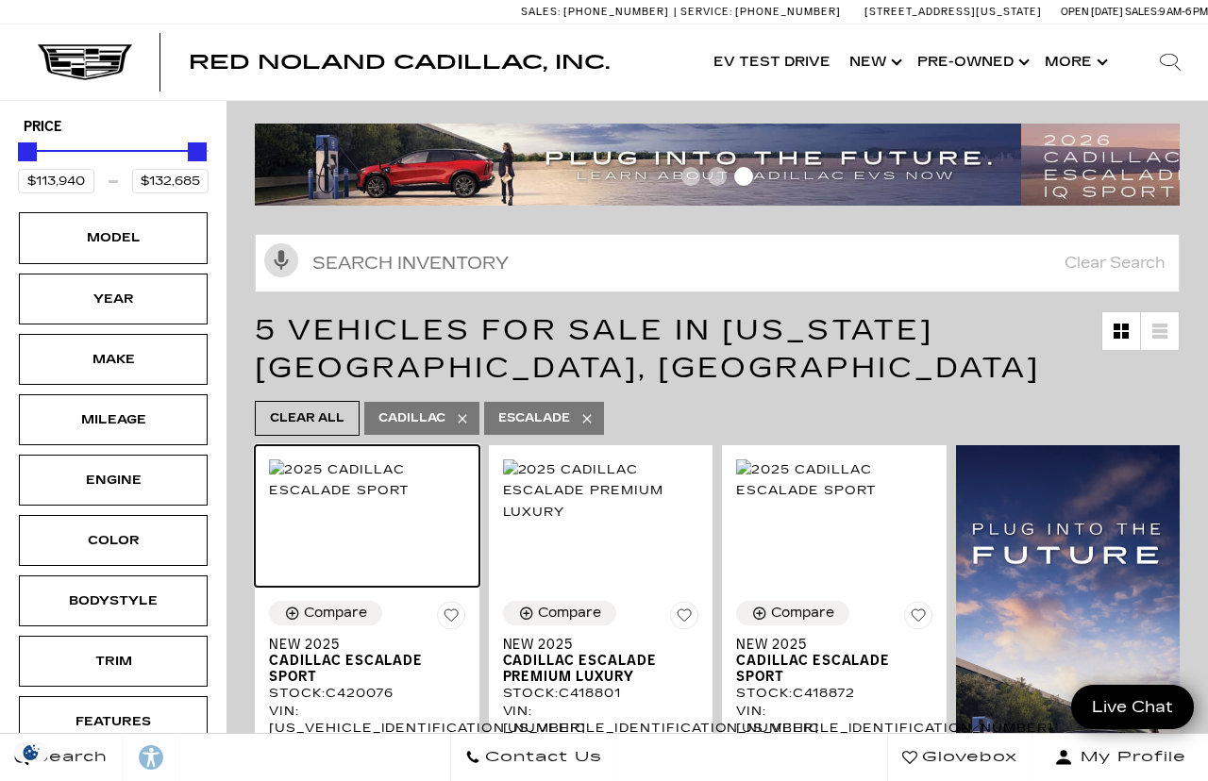
click at [399, 478] on img at bounding box center [367, 480] width 196 height 42
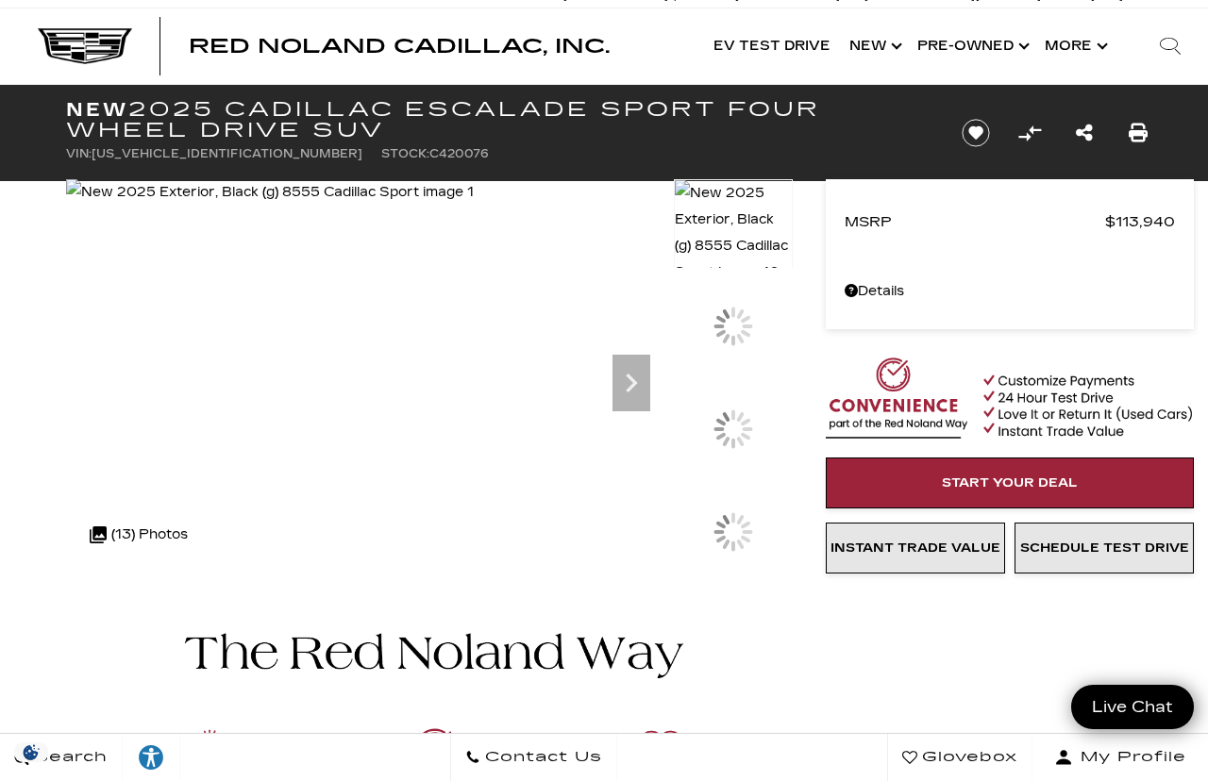
click at [740, 346] on div at bounding box center [733, 327] width 40 height 40
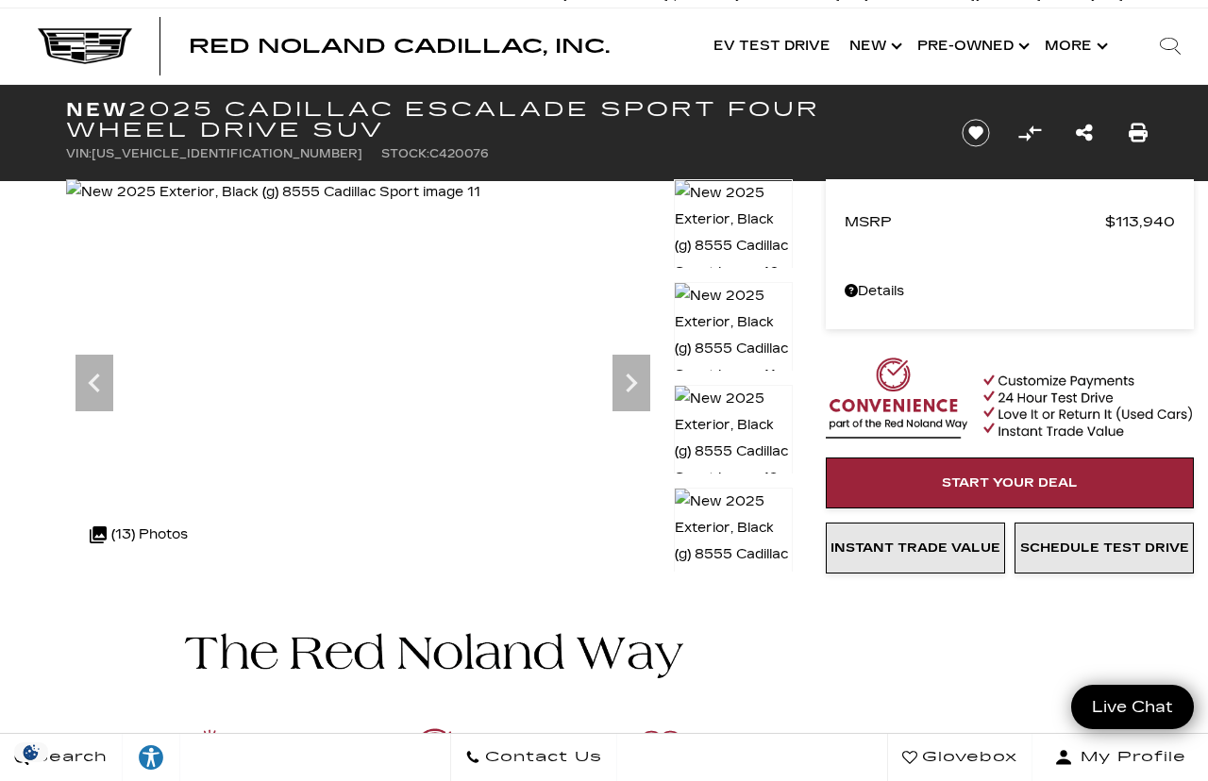
click at [624, 390] on icon "Next" at bounding box center [631, 383] width 38 height 38
click at [624, 391] on icon "Next" at bounding box center [631, 383] width 38 height 38
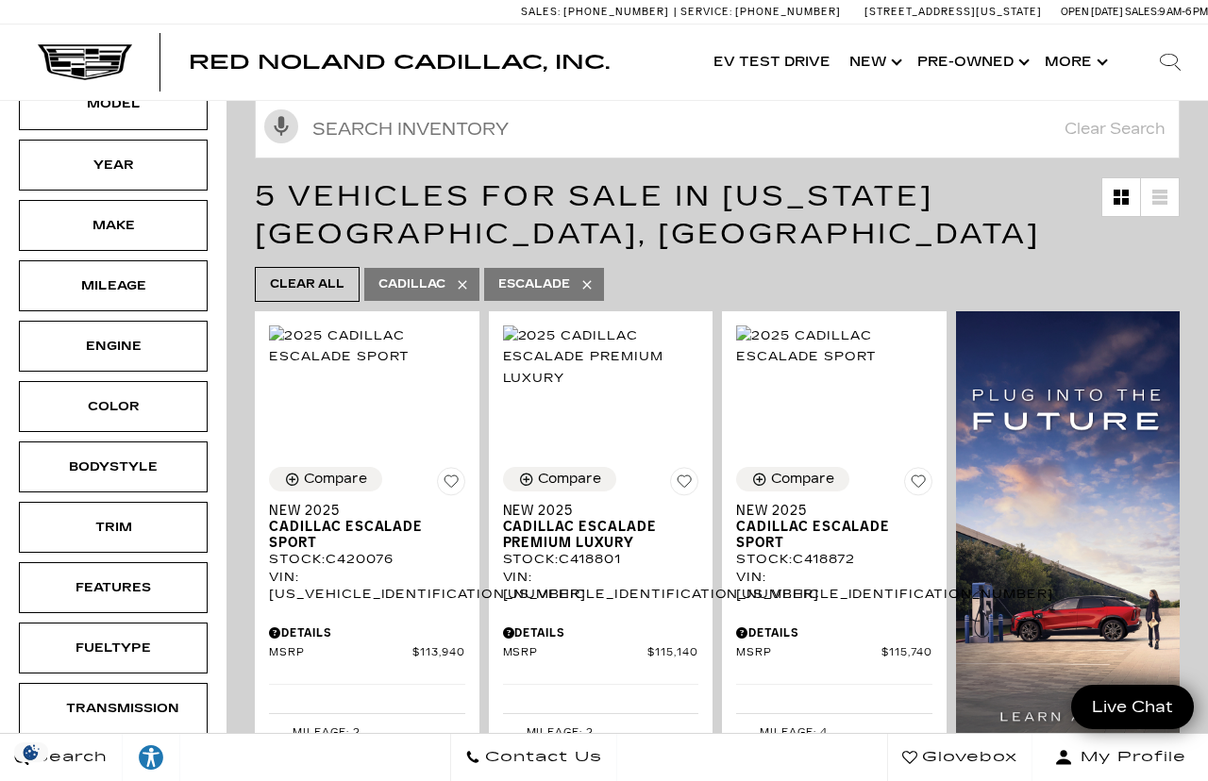
scroll to position [243, 0]
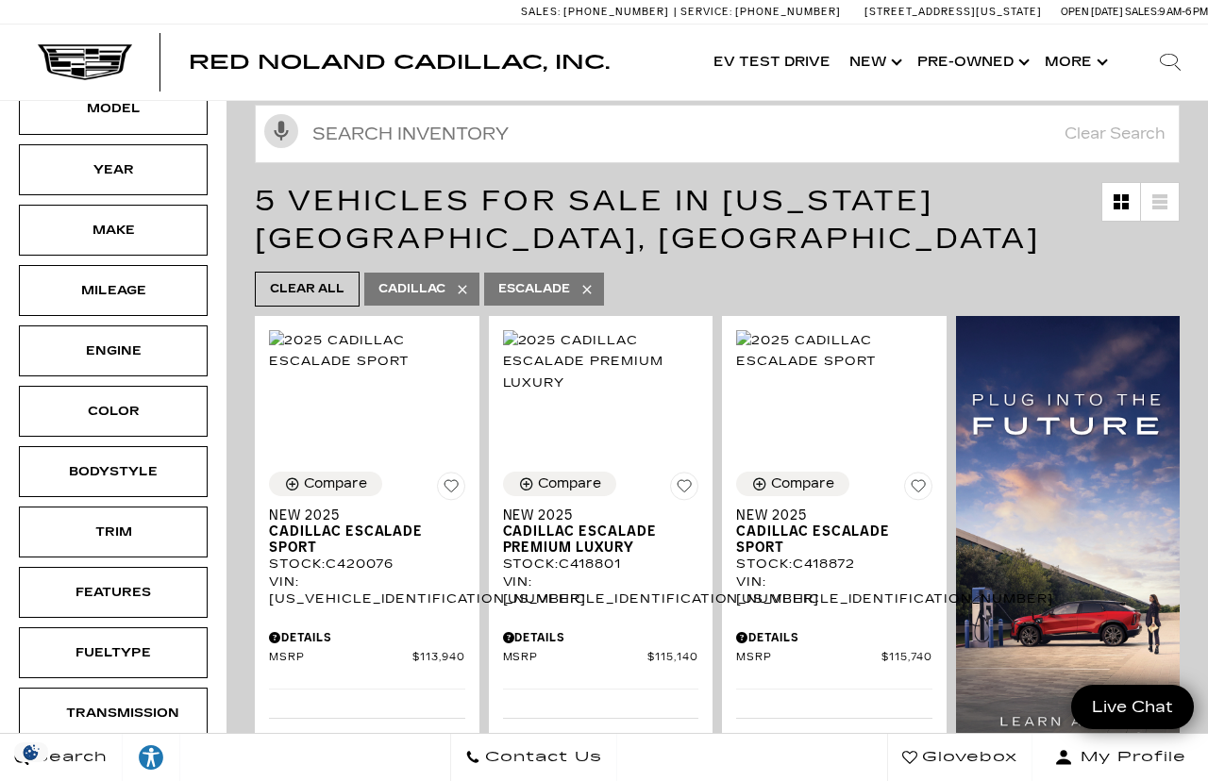
click at [156, 582] on div "Features" at bounding box center [113, 592] width 94 height 21
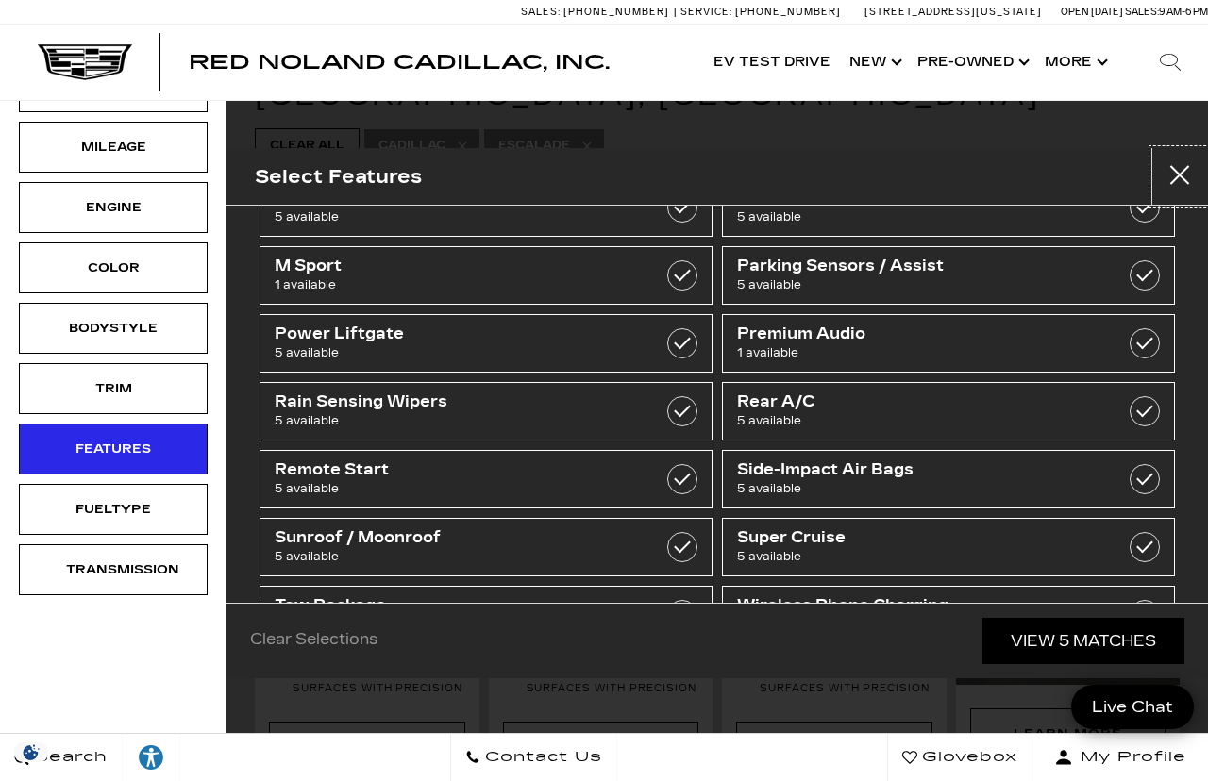
scroll to position [263, 0]
click at [63, 369] on div "Trim" at bounding box center [113, 388] width 189 height 51
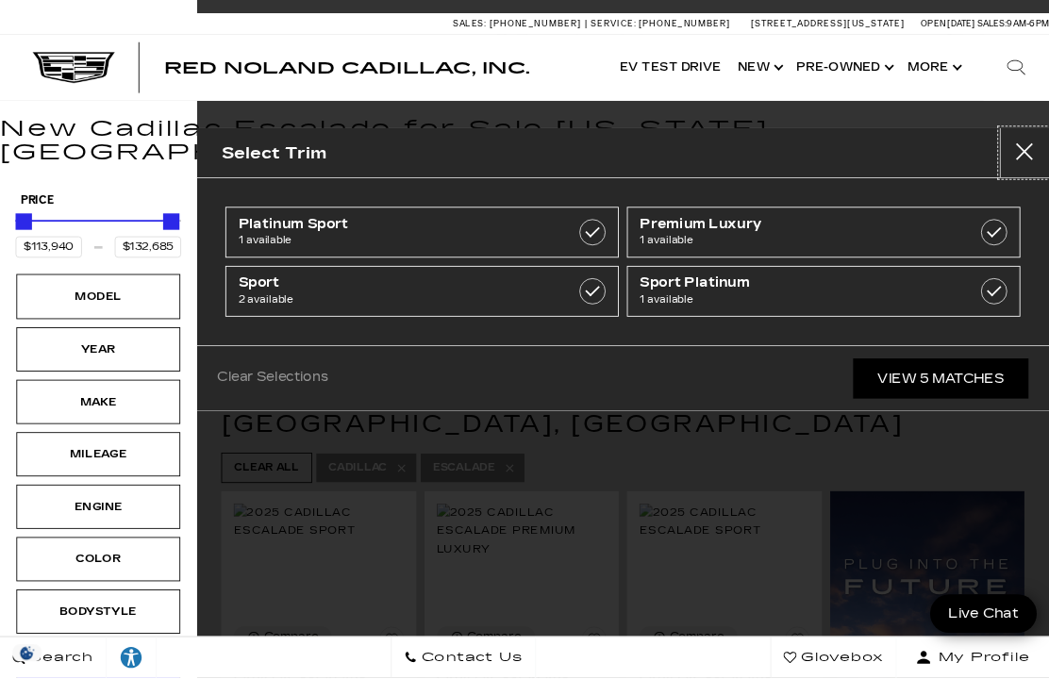
scroll to position [0, 0]
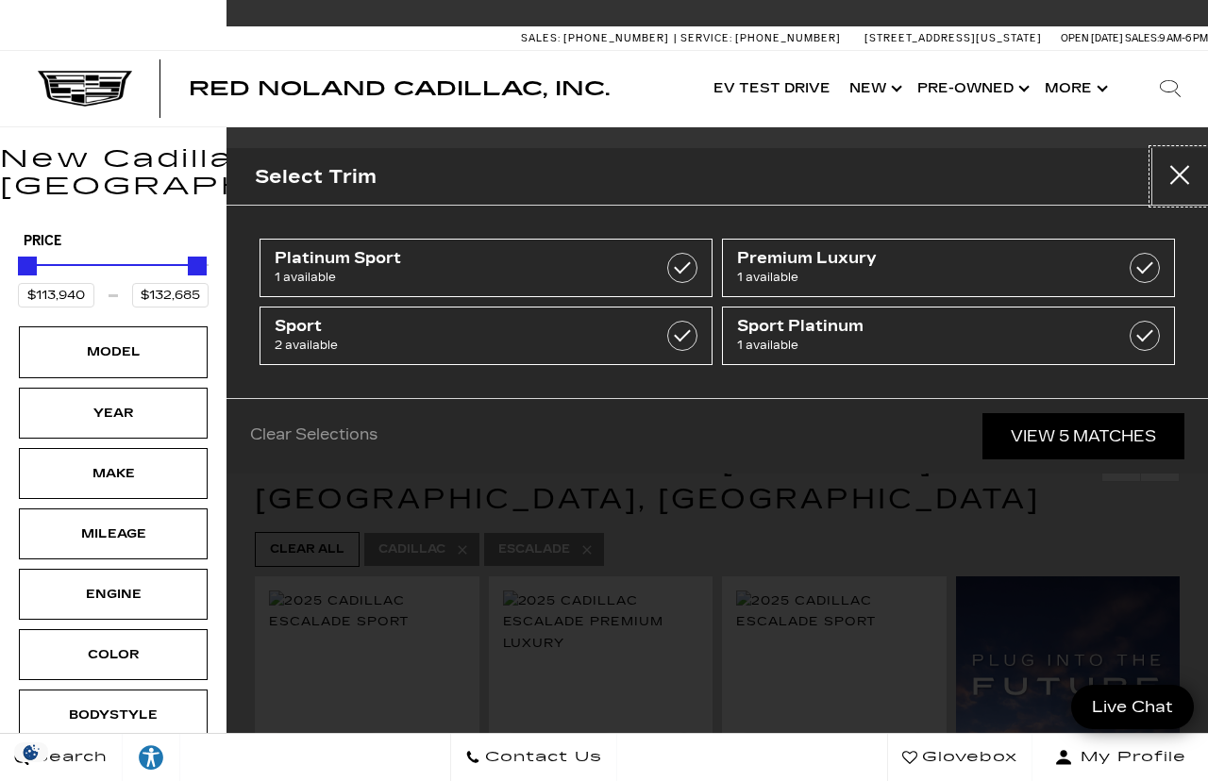
click at [1178, 177] on button "Close" at bounding box center [1179, 176] width 57 height 57
